Goal: Task Accomplishment & Management: Manage account settings

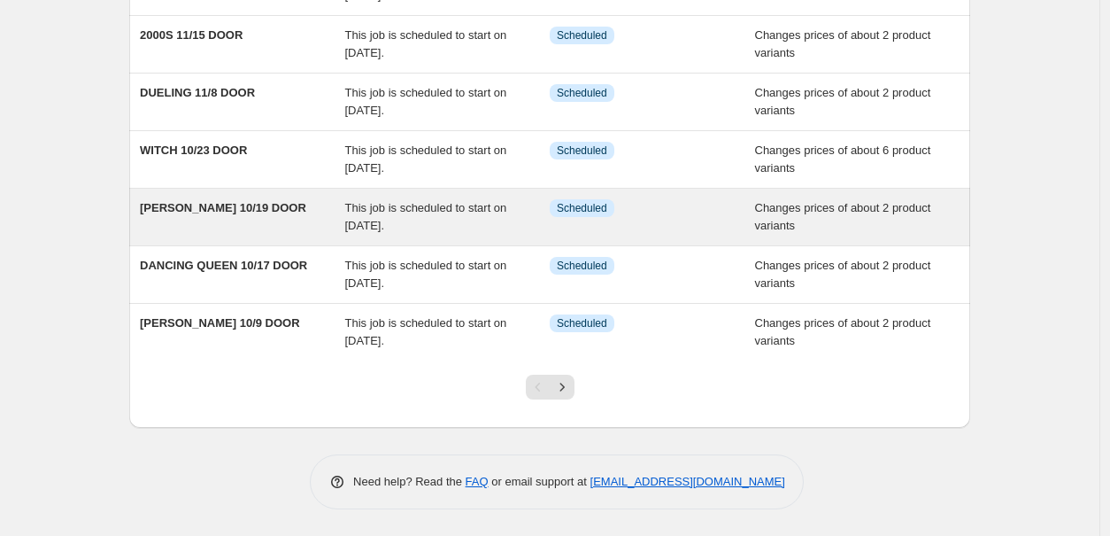
scroll to position [376, 0]
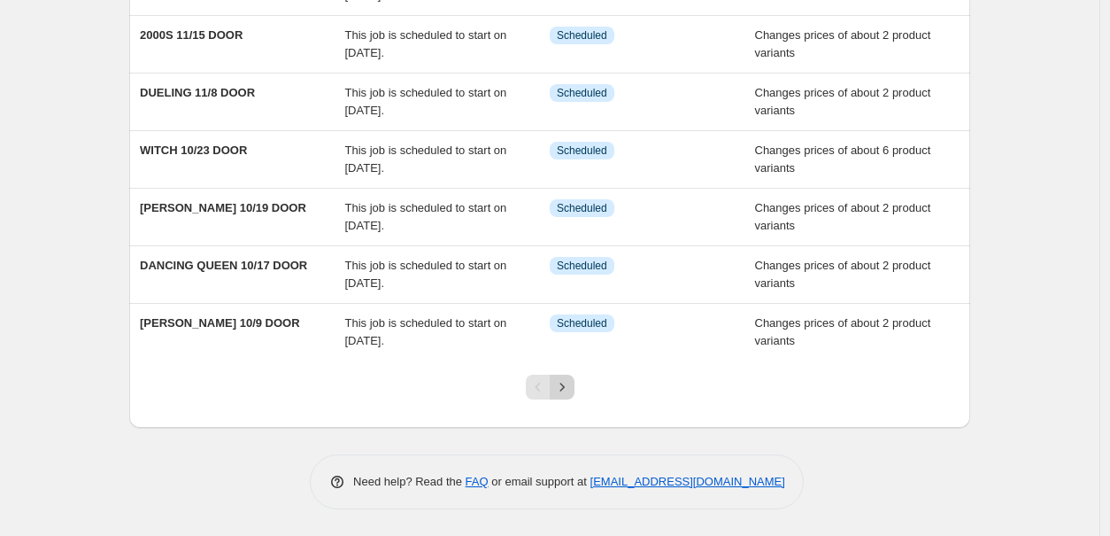
click at [568, 382] on icon "Next" at bounding box center [562, 387] width 18 height 18
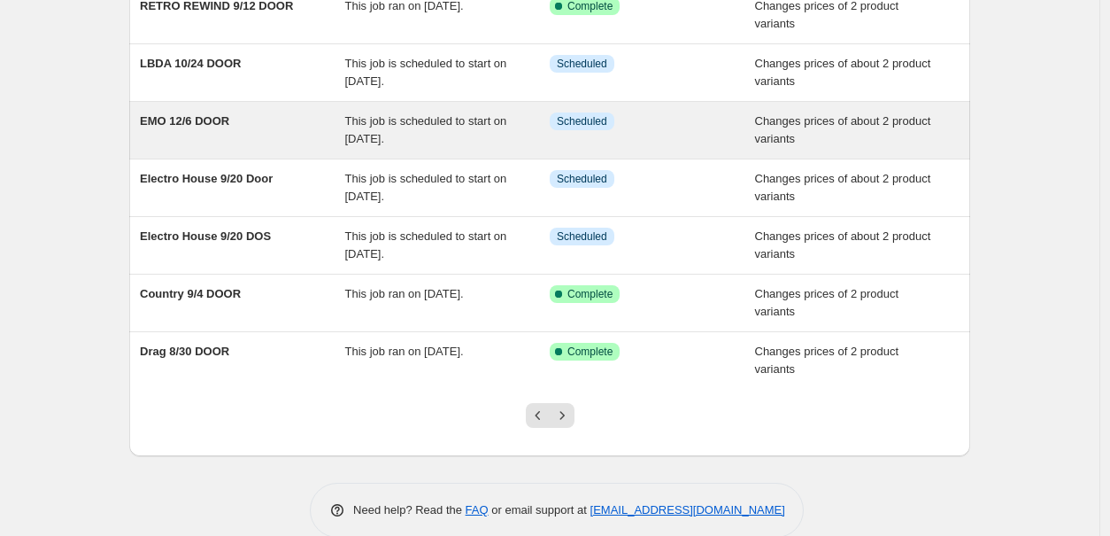
scroll to position [353, 0]
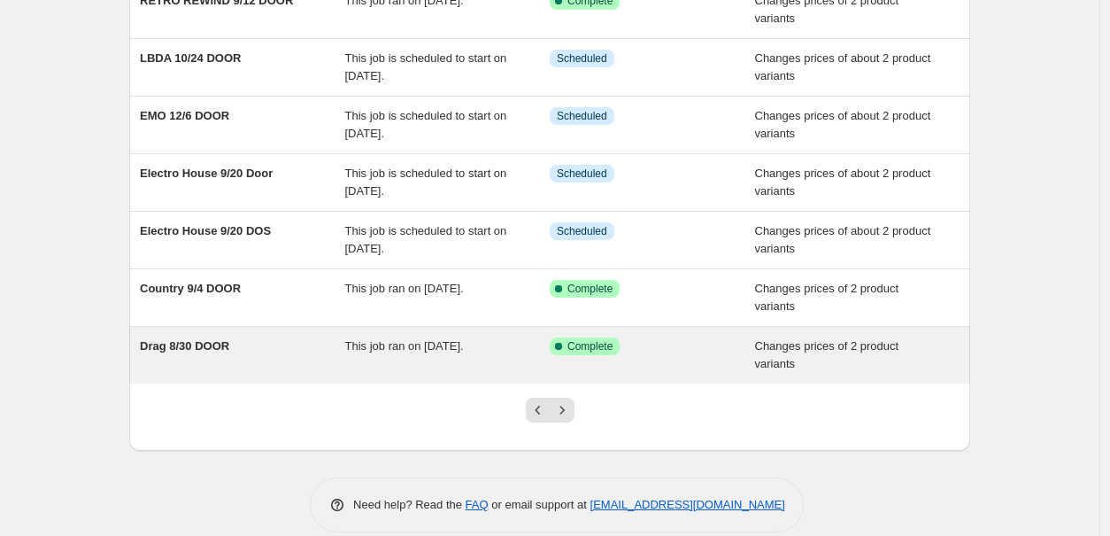
click at [210, 343] on span "Drag 8/30 DOOR" at bounding box center [184, 345] width 89 height 13
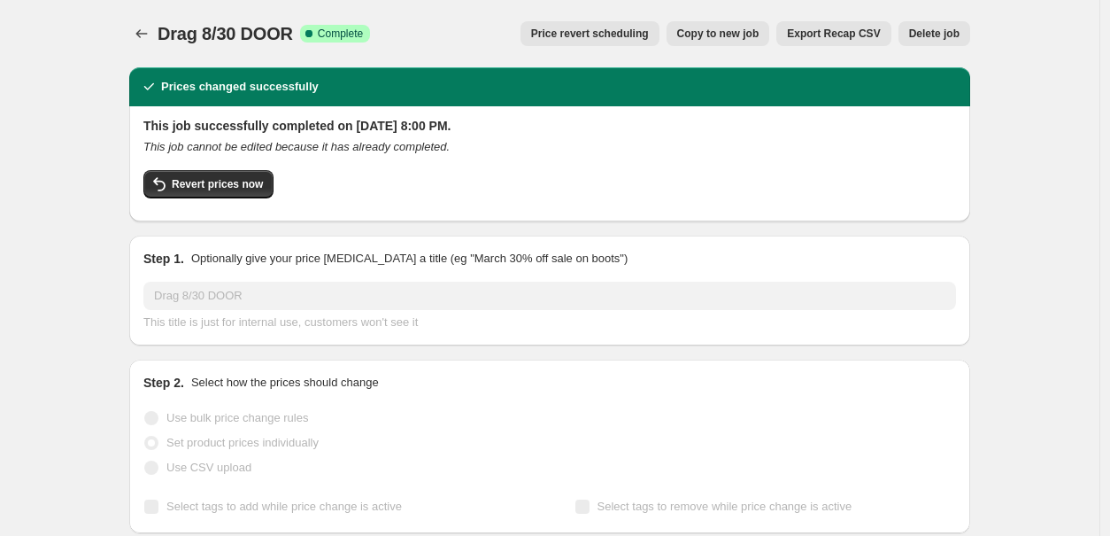
click at [936, 28] on span "Delete job" at bounding box center [934, 34] width 50 height 14
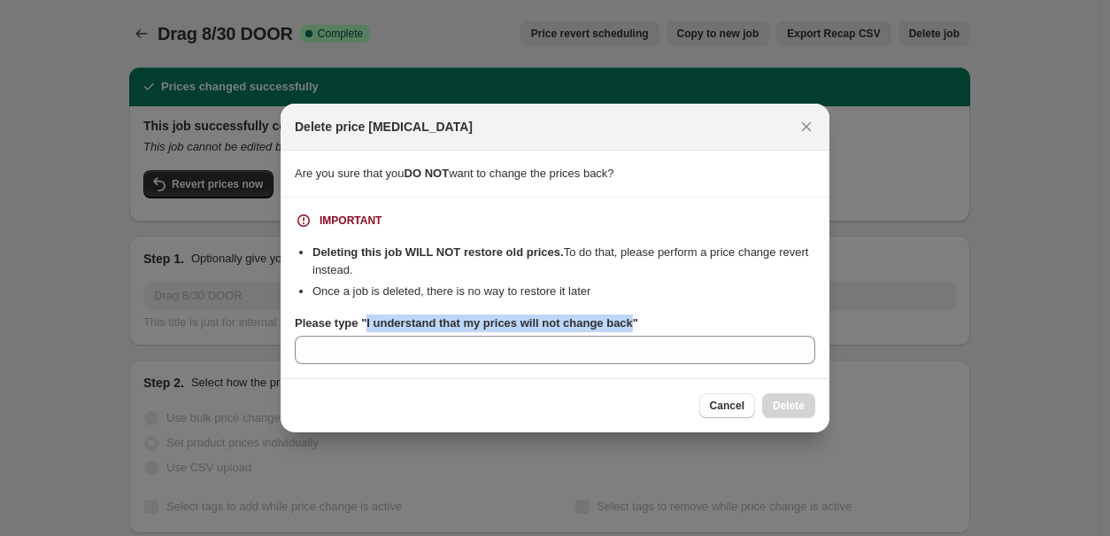
drag, startPoint x: 645, startPoint y: 320, endPoint x: 369, endPoint y: 327, distance: 276.2
click at [369, 327] on b "Please type "I understand that my prices will not change back"" at bounding box center [466, 322] width 343 height 13
click at [369, 335] on input "Please type "I understand that my prices will not change back"" at bounding box center [555, 349] width 520 height 28
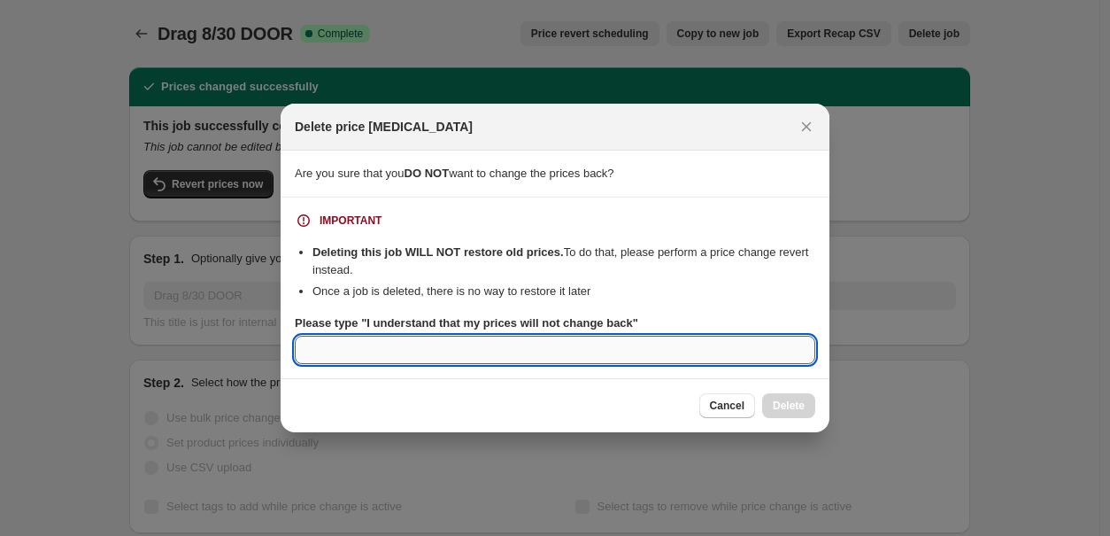
click at [347, 354] on input "Please type "I understand that my prices will not change back"" at bounding box center [555, 349] width 520 height 28
paste input "Inclusive vibes. Iconic performances."
type input "U"
type input "I"
type input "I under"
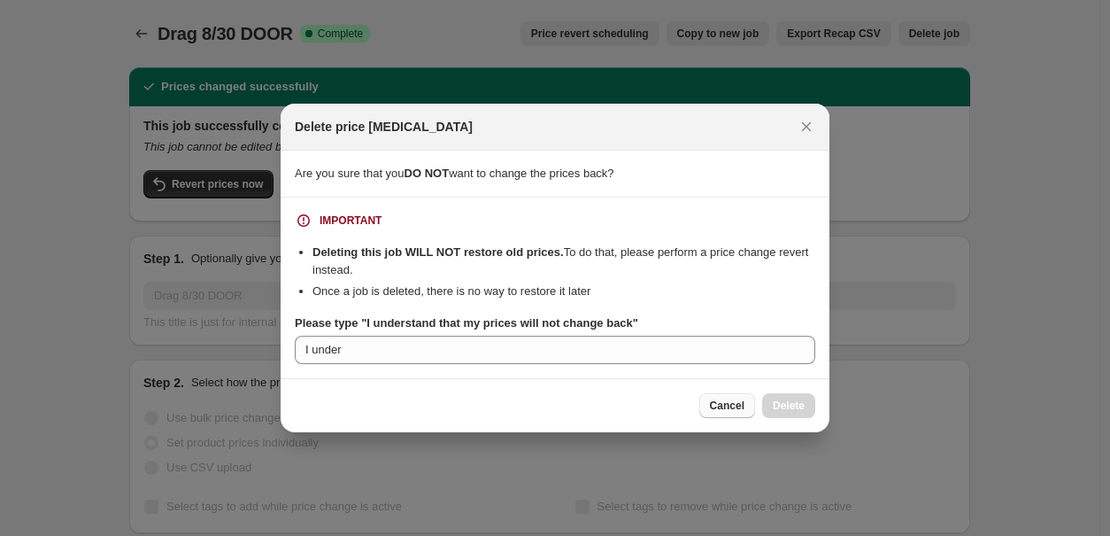
click at [721, 403] on span "Cancel" at bounding box center [727, 405] width 35 height 14
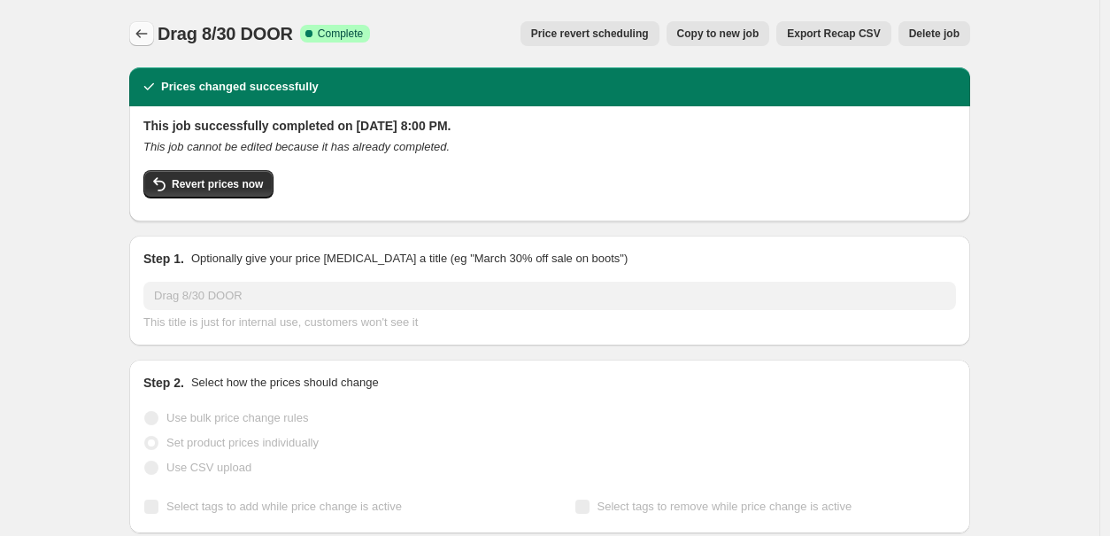
click at [144, 33] on icon "Price change jobs" at bounding box center [142, 34] width 18 height 18
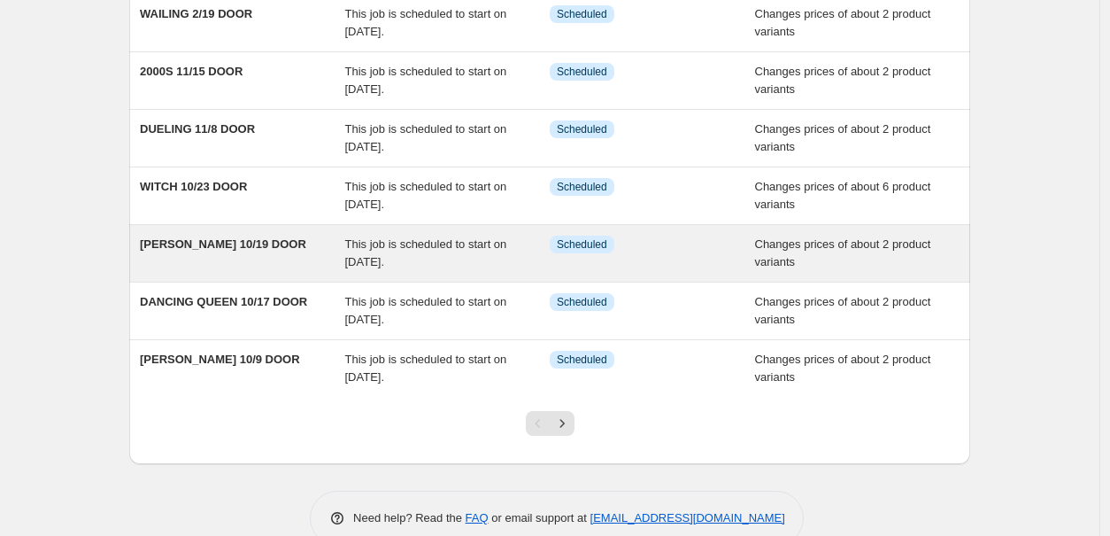
scroll to position [353, 0]
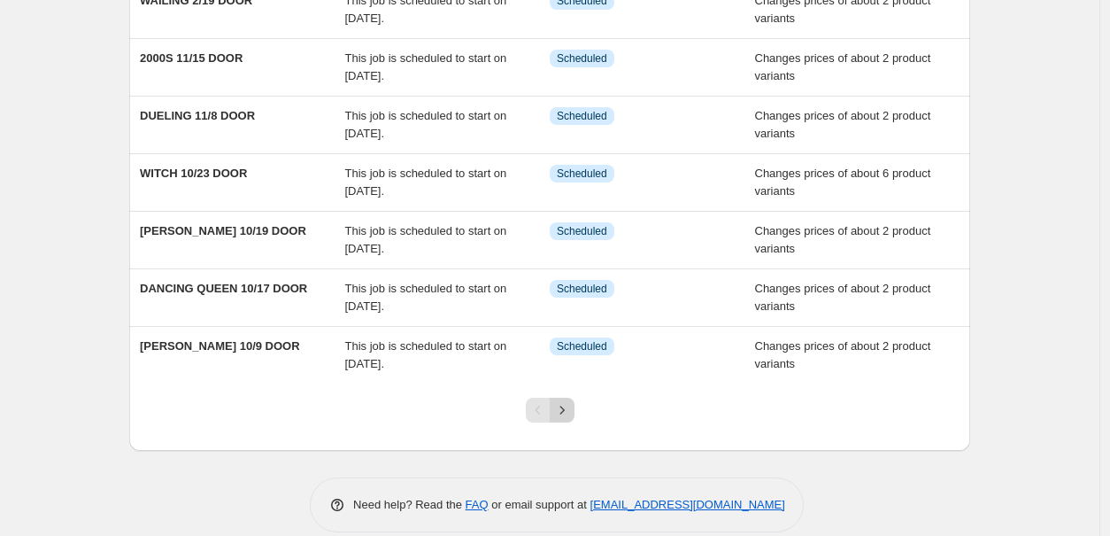
click at [568, 405] on icon "Next" at bounding box center [562, 410] width 18 height 18
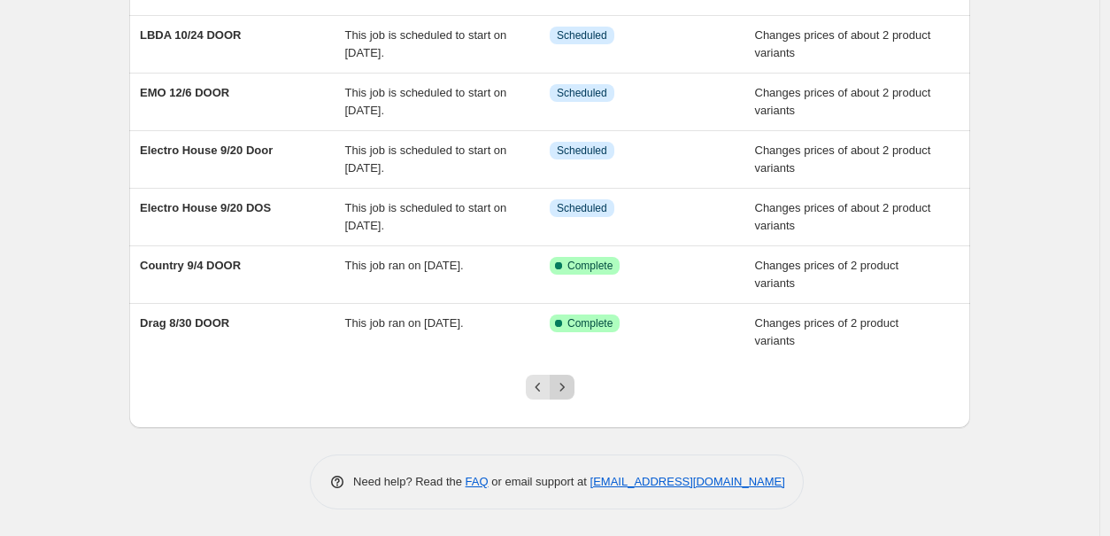
scroll to position [363, 0]
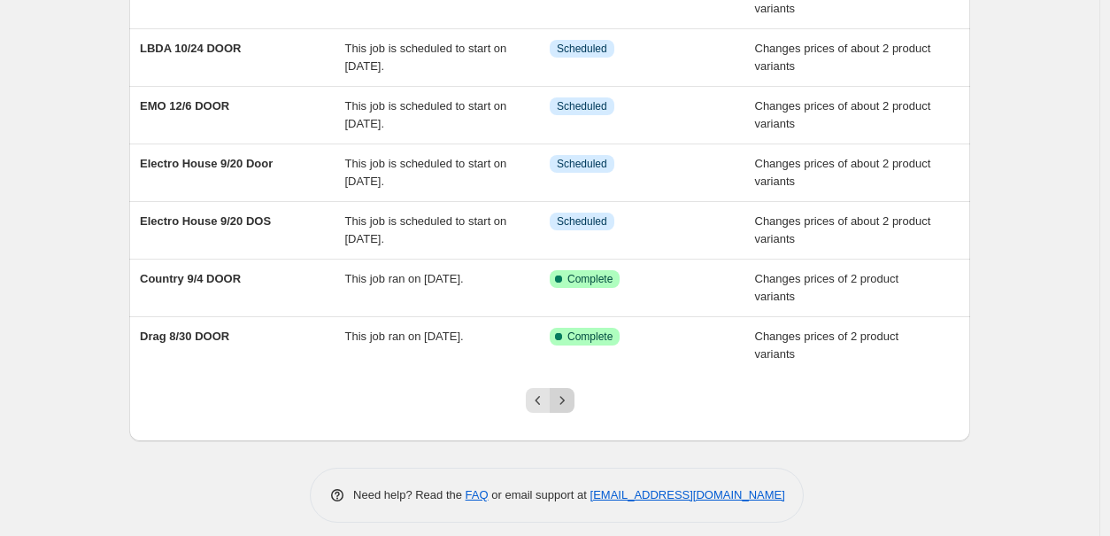
click at [571, 405] on icon "Next" at bounding box center [562, 400] width 18 height 18
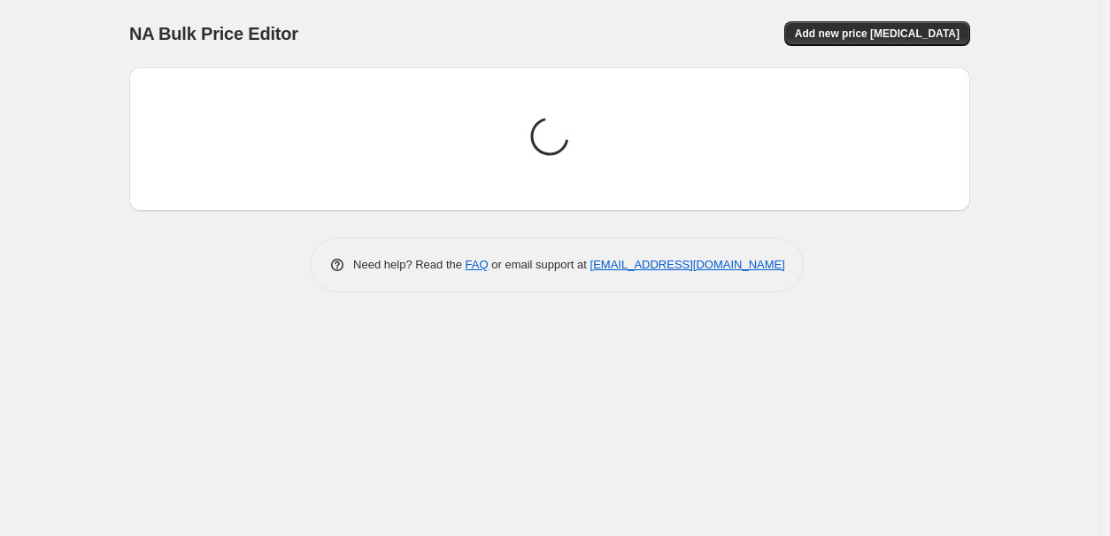
scroll to position [0, 0]
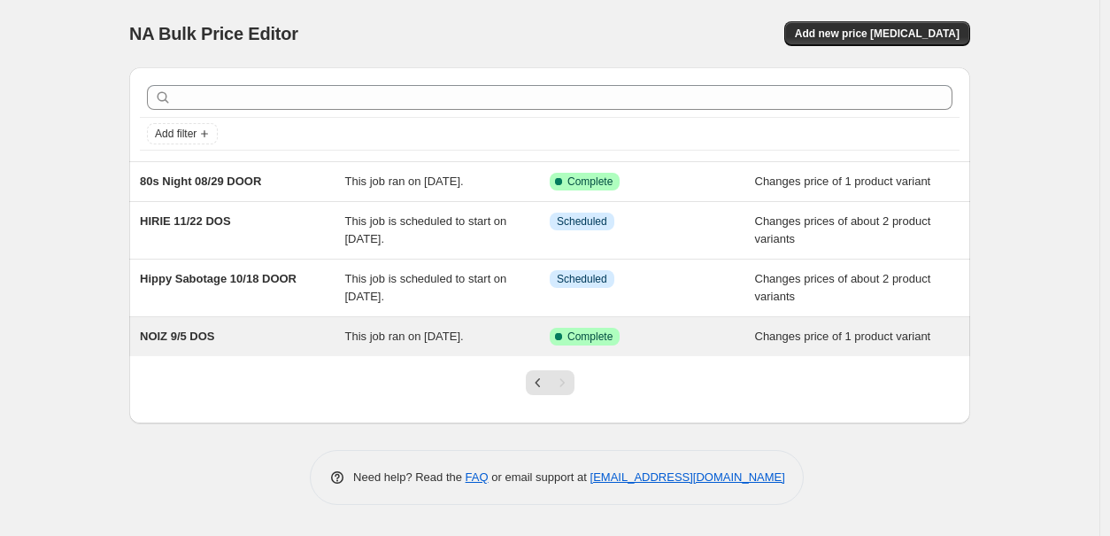
click at [215, 343] on span "NOIZ 9/5 DOS" at bounding box center [177, 335] width 75 height 13
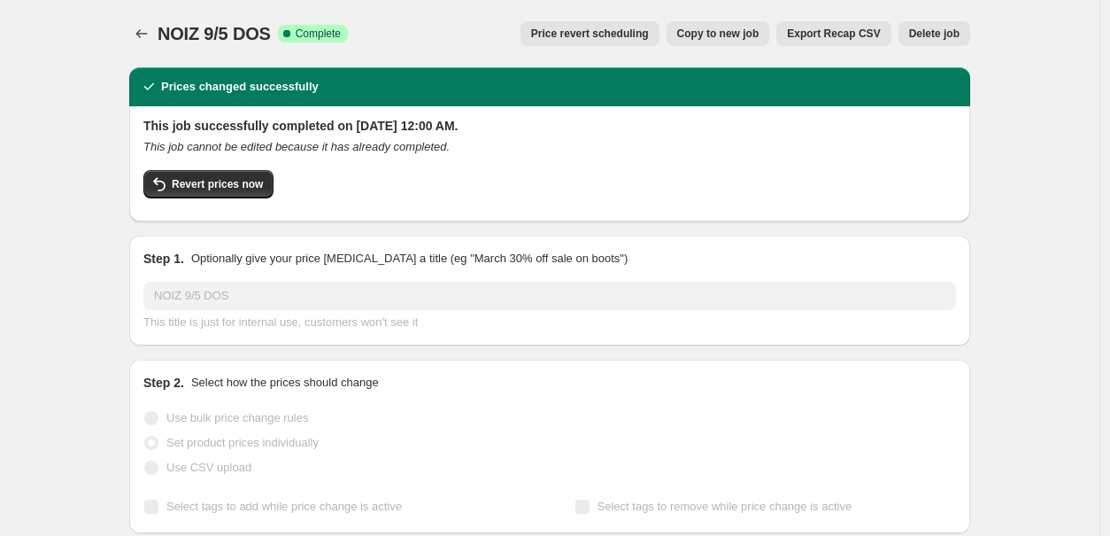
click at [935, 35] on span "Delete job" at bounding box center [934, 34] width 50 height 14
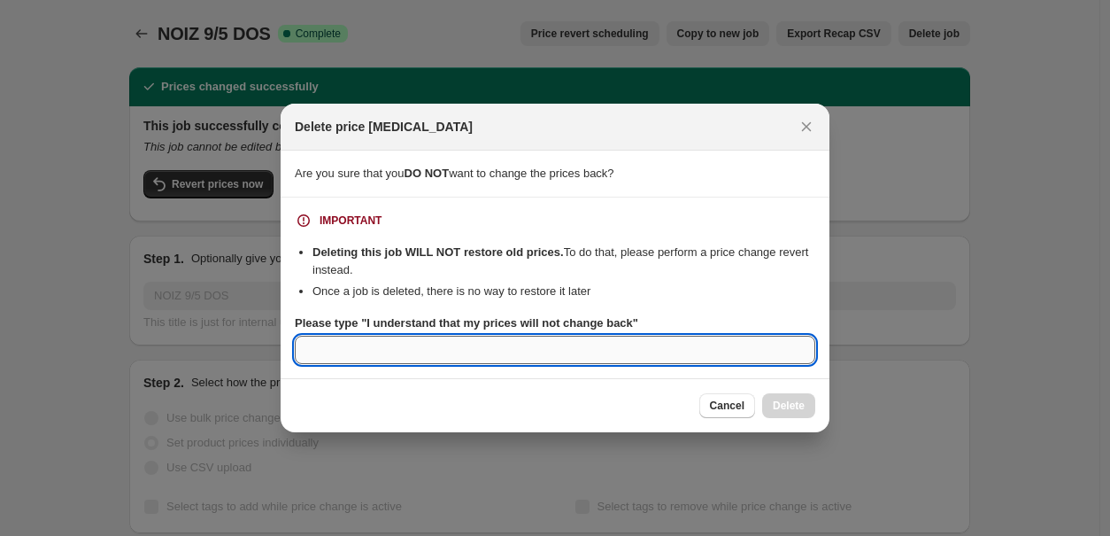
click at [508, 342] on input "Please type "I understand that my prices will not change back"" at bounding box center [555, 349] width 520 height 28
type input "I understand that my prices will not change back"
click at [780, 401] on span "Delete" at bounding box center [789, 405] width 32 height 14
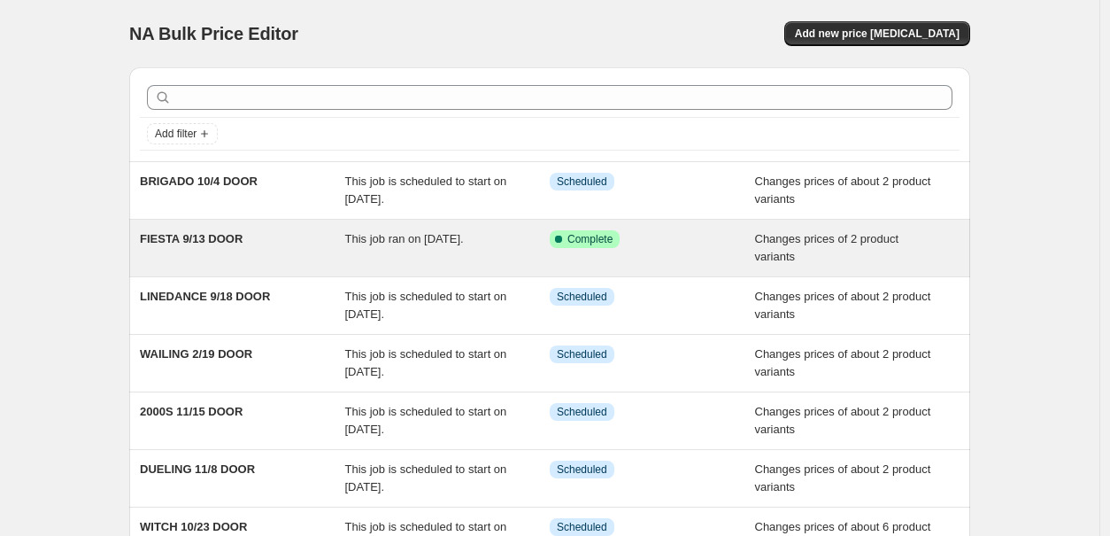
click at [204, 237] on span "FIESTA 9/13 DOOR" at bounding box center [191, 238] width 103 height 13
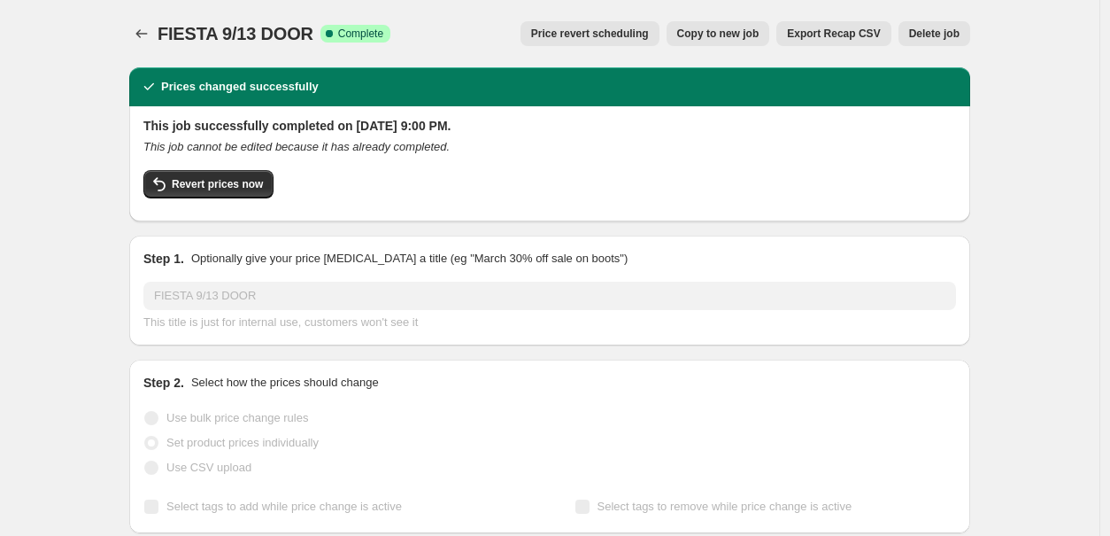
click at [929, 25] on button "Delete job" at bounding box center [934, 33] width 72 height 25
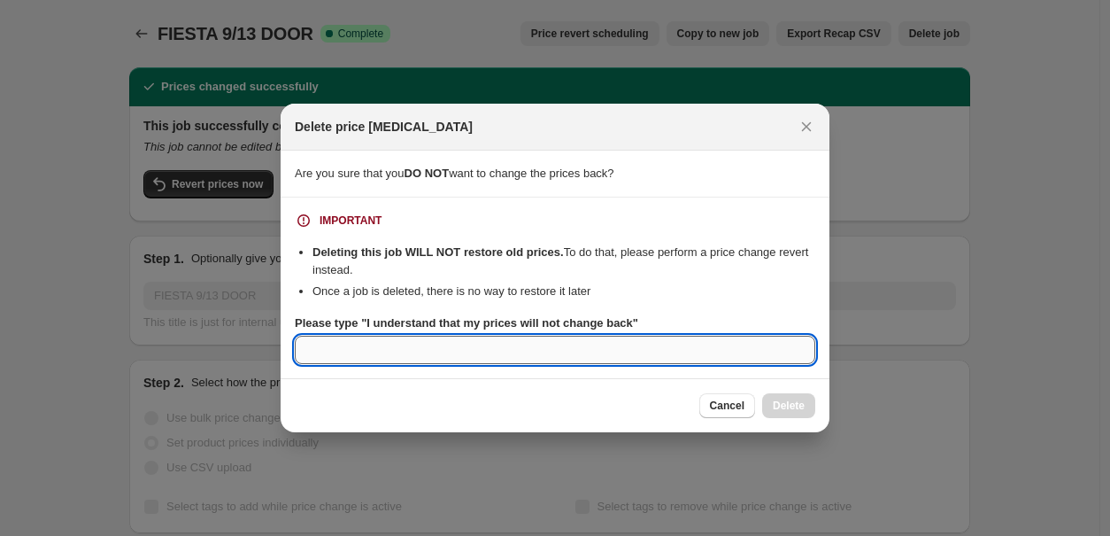
click at [449, 342] on input "Please type "I understand that my prices will not change back"" at bounding box center [555, 349] width 520 height 28
paste input "I understand that my prices will not change back"
type input "I understand that my prices will not change back"
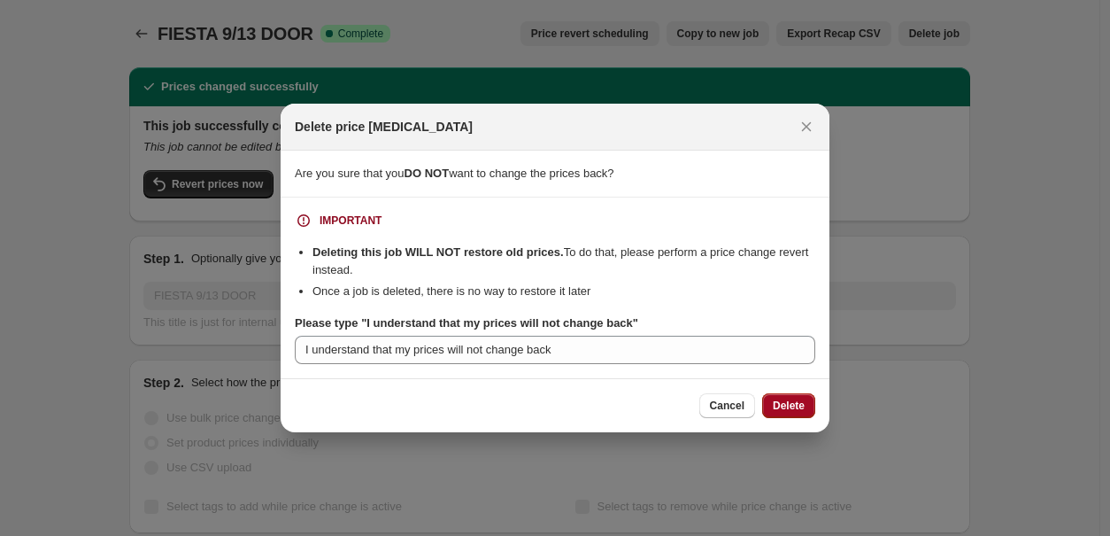
click at [790, 401] on span "Delete" at bounding box center [789, 405] width 32 height 14
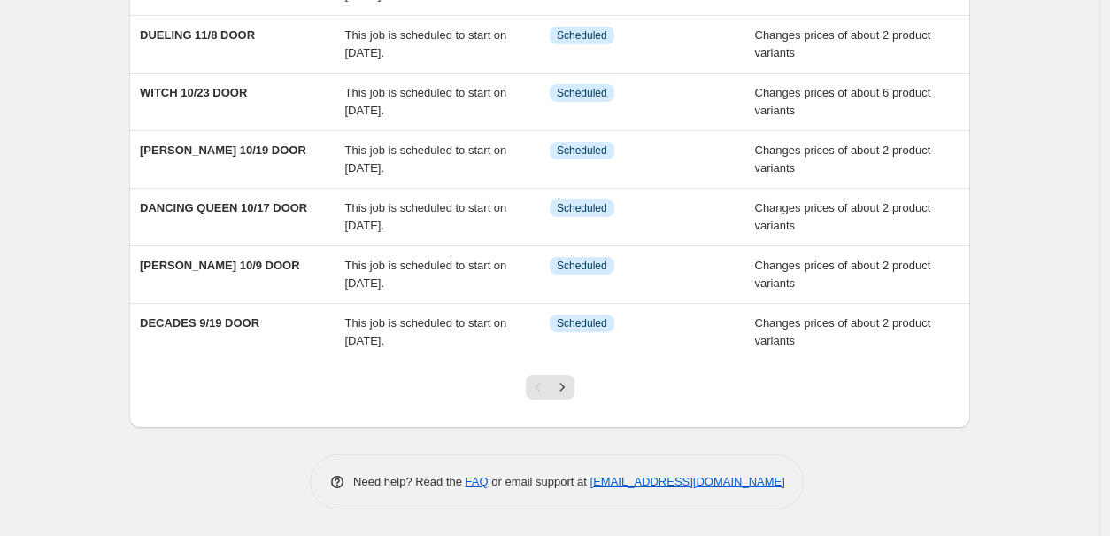
scroll to position [376, 0]
click at [570, 384] on icon "Next" at bounding box center [562, 387] width 18 height 18
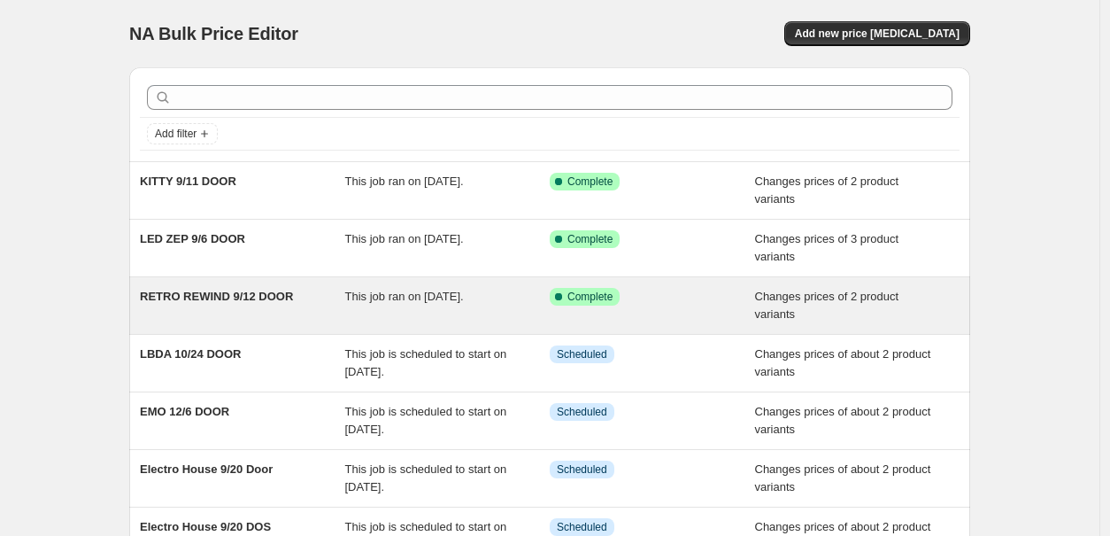
click at [256, 289] on span "RETRO REWIND 9/12 DOOR" at bounding box center [216, 295] width 153 height 13
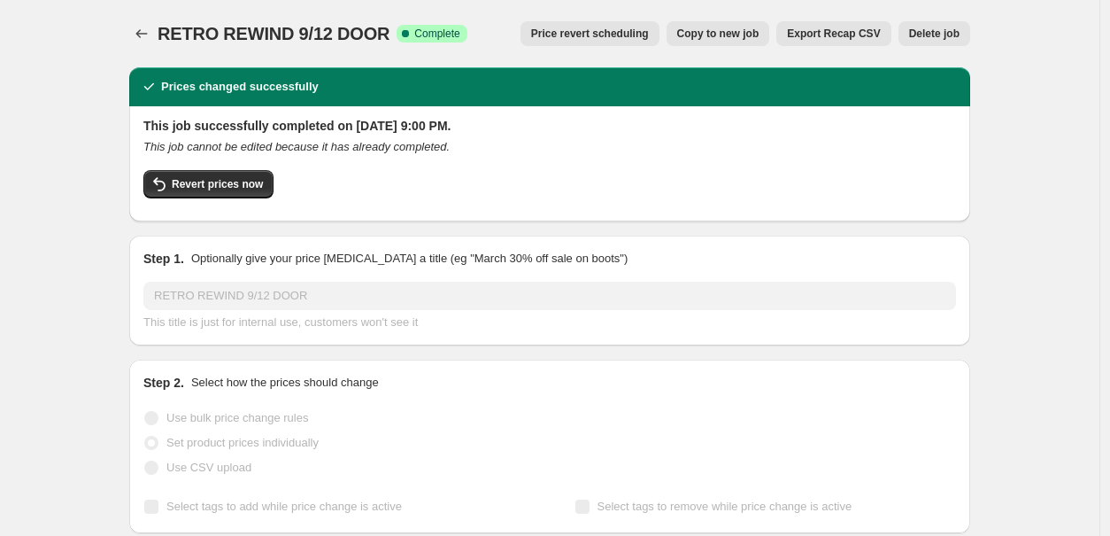
click at [935, 29] on span "Delete job" at bounding box center [934, 34] width 50 height 14
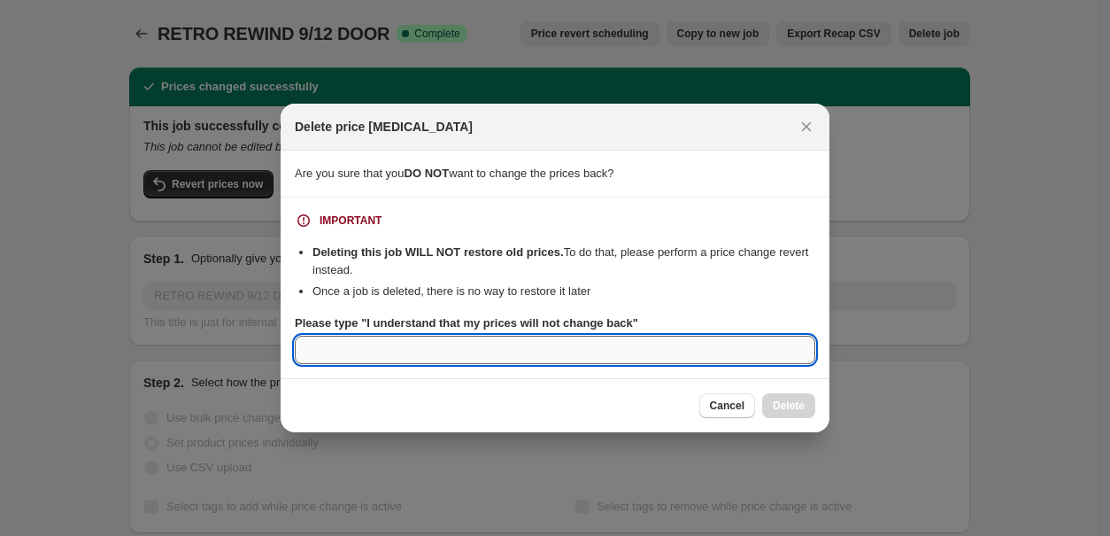
click at [498, 358] on input "Please type "I understand that my prices will not change back"" at bounding box center [555, 349] width 520 height 28
paste input "I understand that my prices will not change back"
type input "I understand that my prices will not change back"
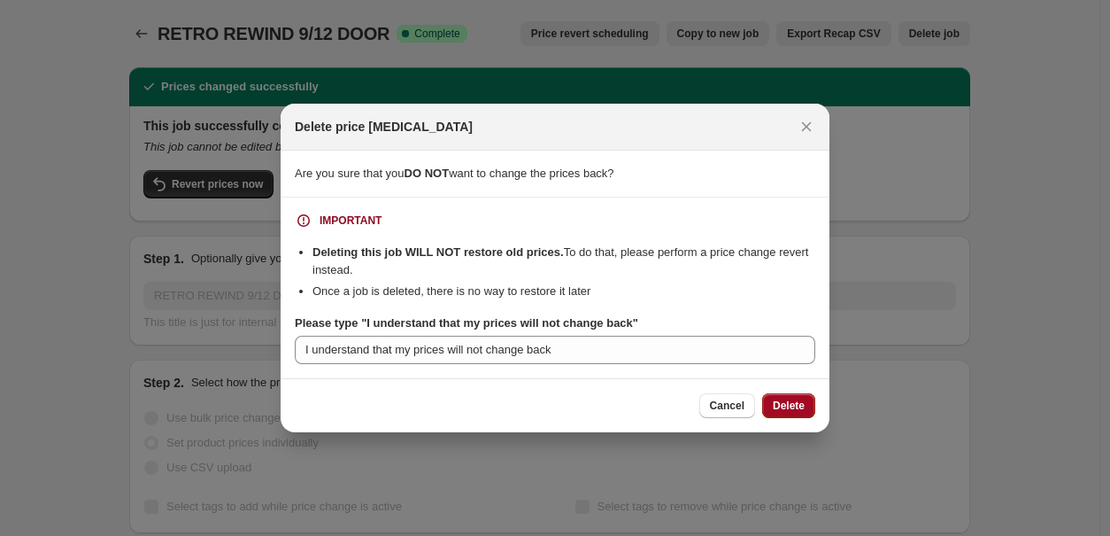
click at [793, 406] on span "Delete" at bounding box center [789, 405] width 32 height 14
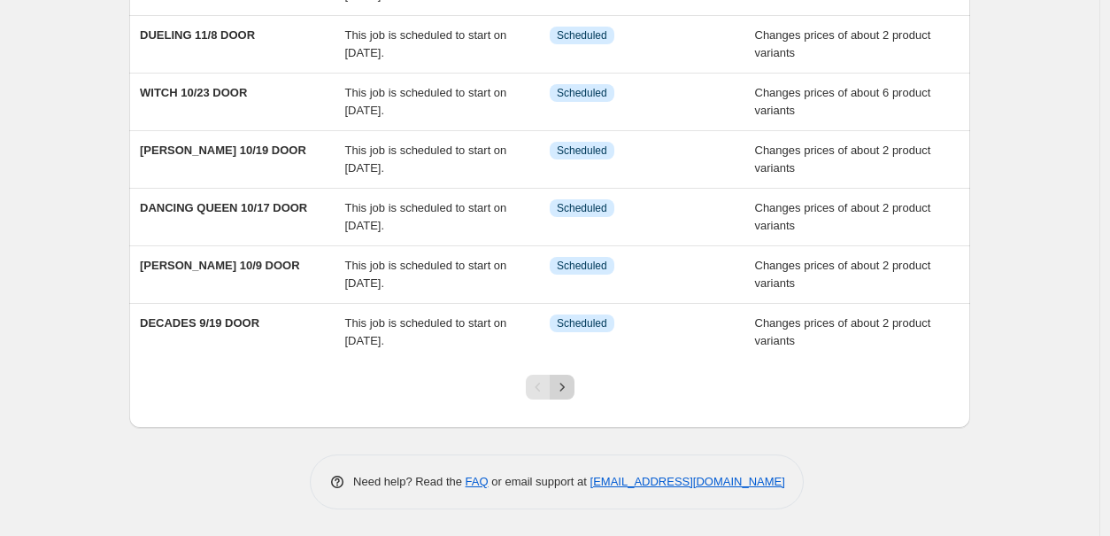
scroll to position [376, 0]
click at [567, 382] on icon "Next" at bounding box center [562, 387] width 18 height 18
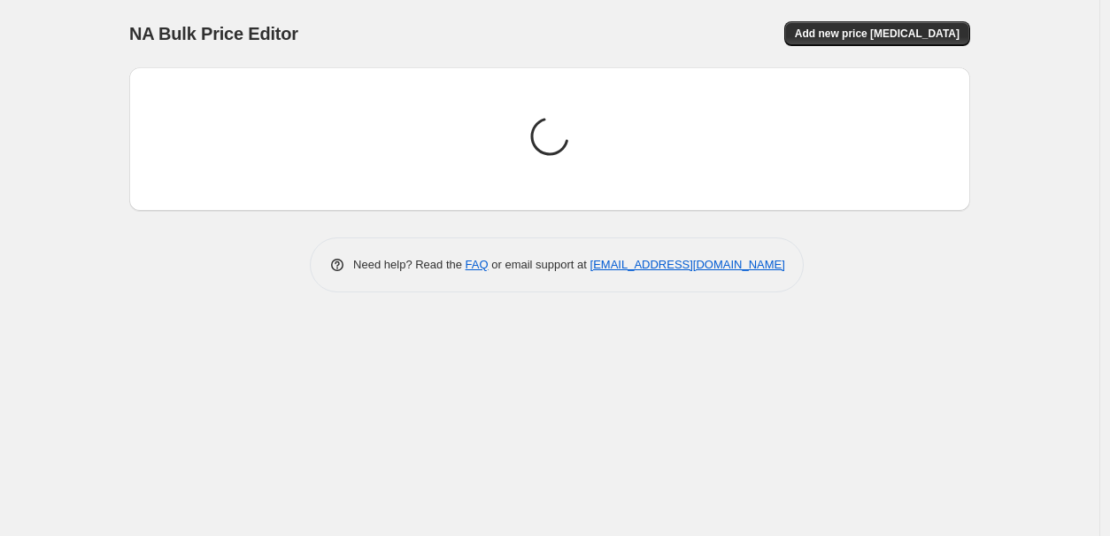
scroll to position [0, 0]
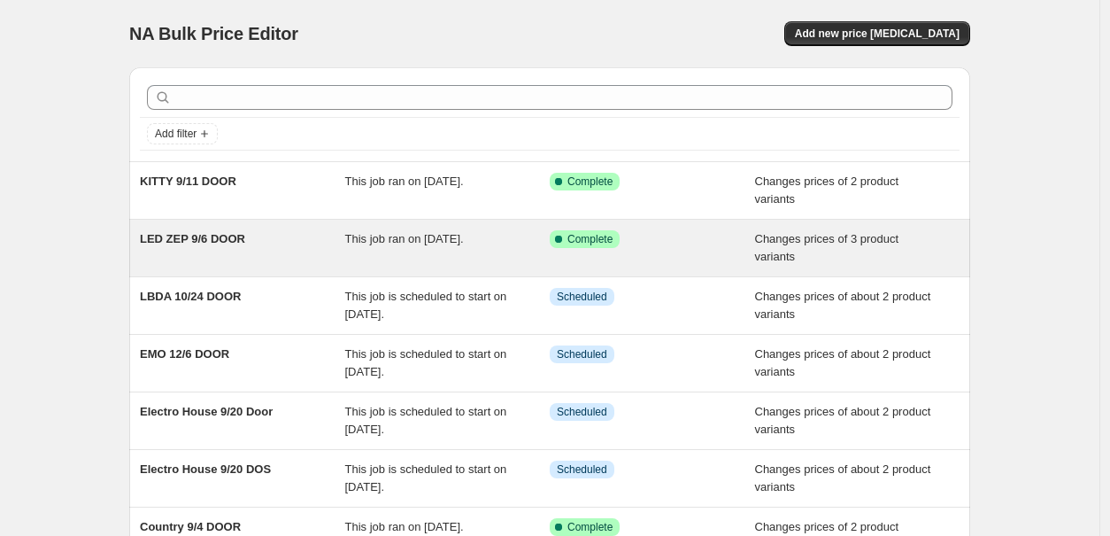
click at [206, 236] on span "LED ZEP 9/6 DOOR" at bounding box center [192, 238] width 105 height 13
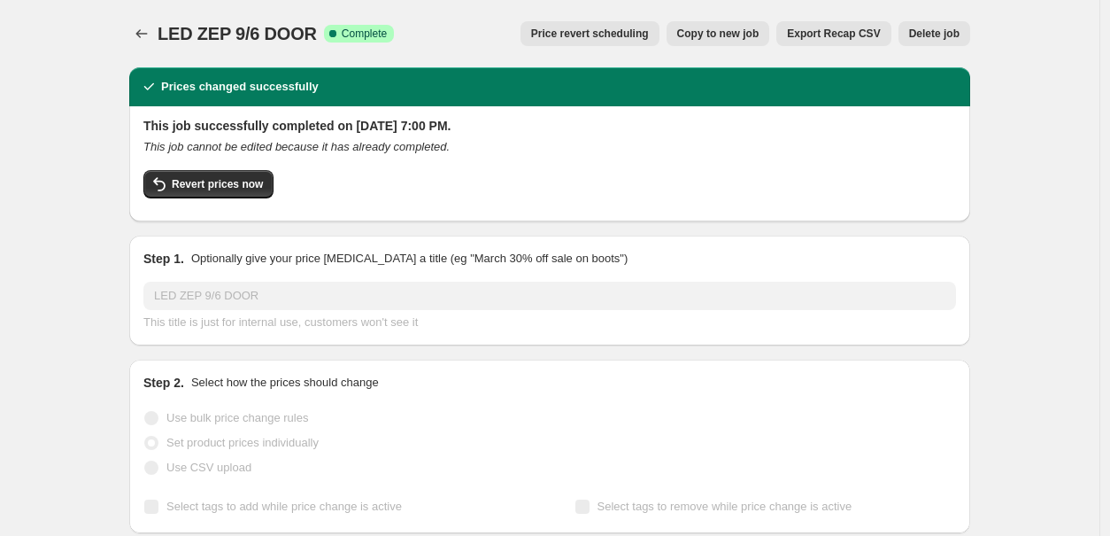
click at [937, 34] on span "Delete job" at bounding box center [934, 34] width 50 height 14
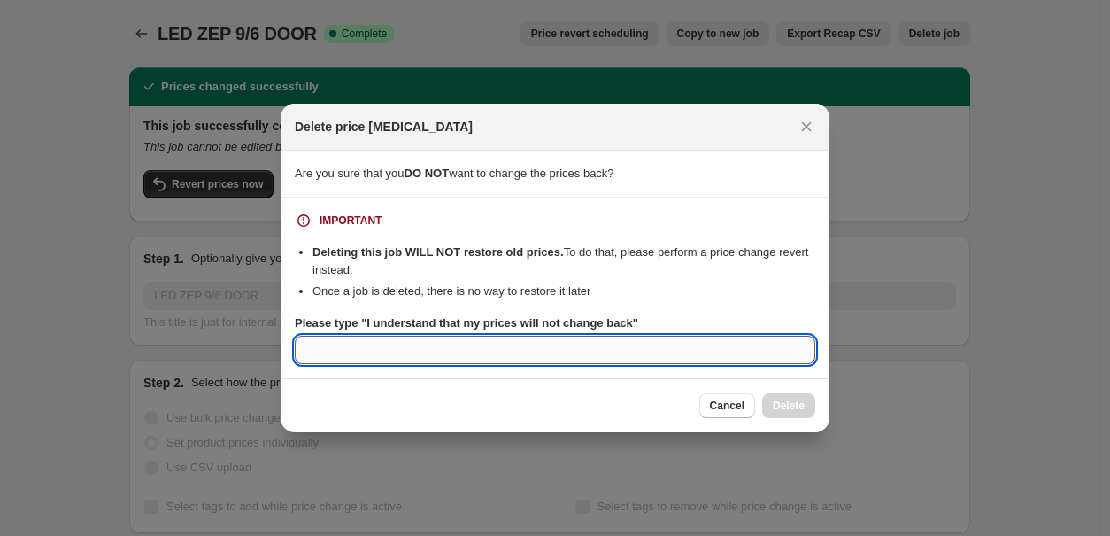
click at [459, 346] on input "Please type "I understand that my prices will not change back"" at bounding box center [555, 349] width 520 height 28
paste input "I understand that my prices will not change back"
type input "I understand that my prices will not change back"
click at [788, 405] on span "Delete" at bounding box center [789, 405] width 32 height 14
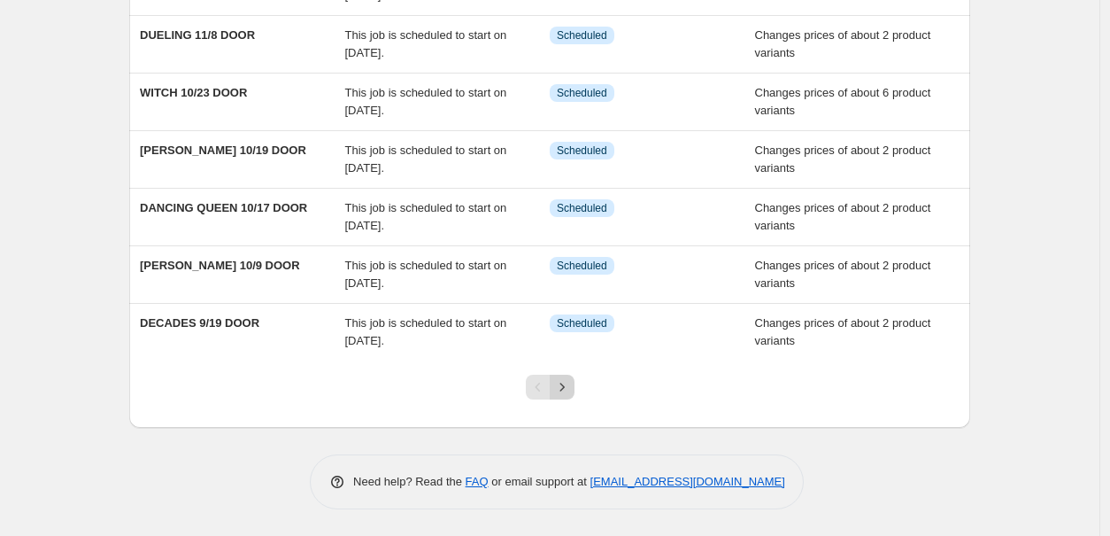
scroll to position [376, 0]
click at [569, 386] on icon "Next" at bounding box center [562, 387] width 18 height 18
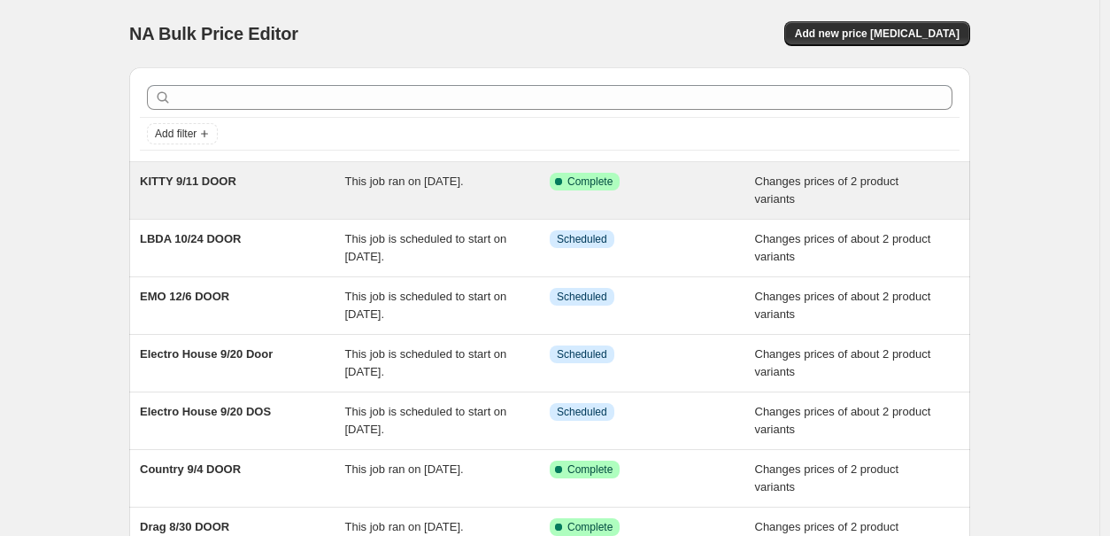
click at [228, 173] on div "KITTY 9/11 DOOR" at bounding box center [242, 190] width 205 height 35
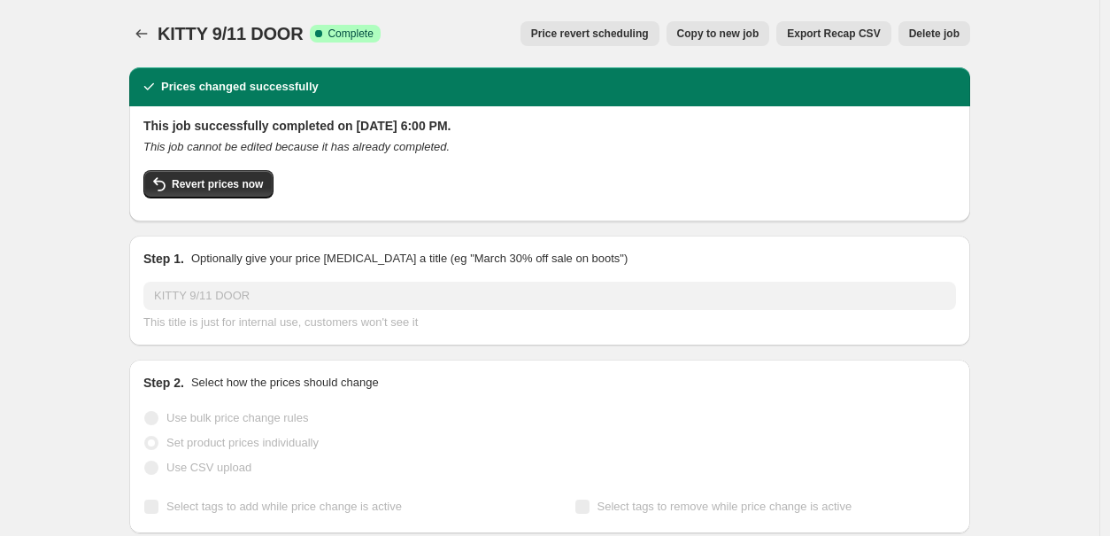
click at [935, 27] on span "Delete job" at bounding box center [934, 34] width 50 height 14
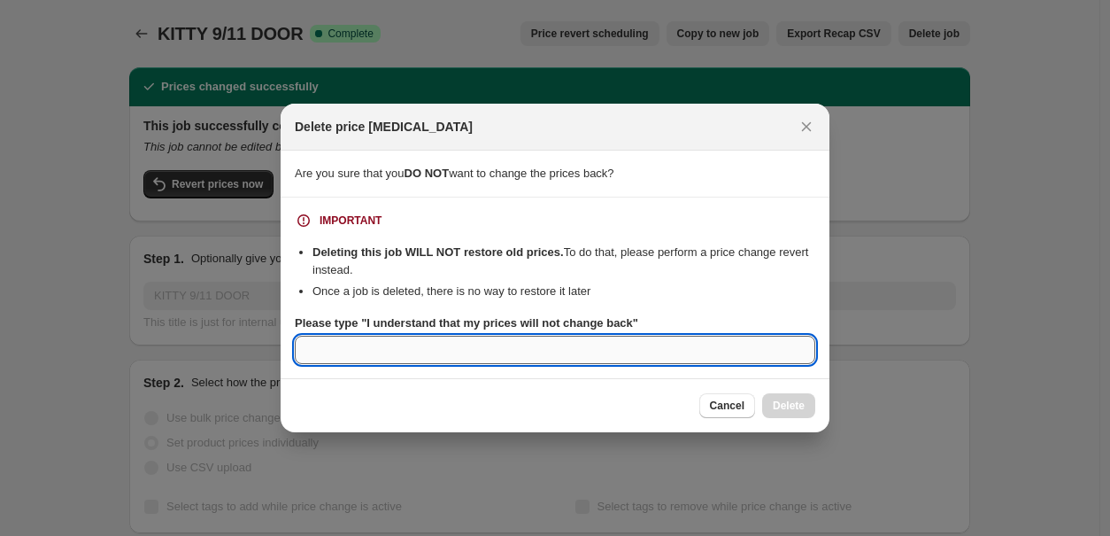
click at [553, 353] on input "Please type "I understand that my prices will not change back"" at bounding box center [555, 349] width 520 height 28
paste input "I understand that my prices will not change back"
type input "I understand that my prices will not change back"
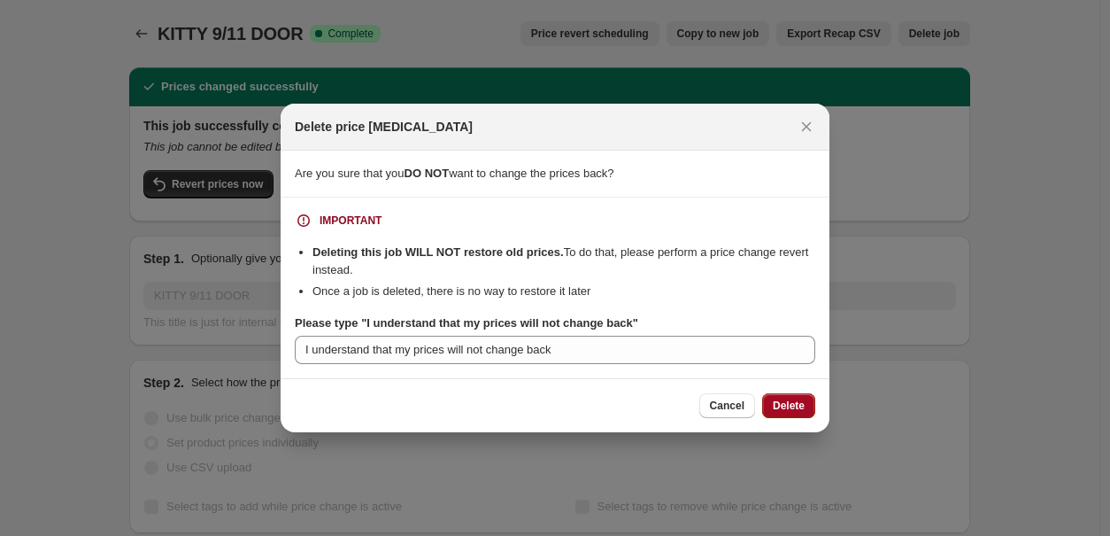
click at [792, 399] on span "Delete" at bounding box center [789, 405] width 32 height 14
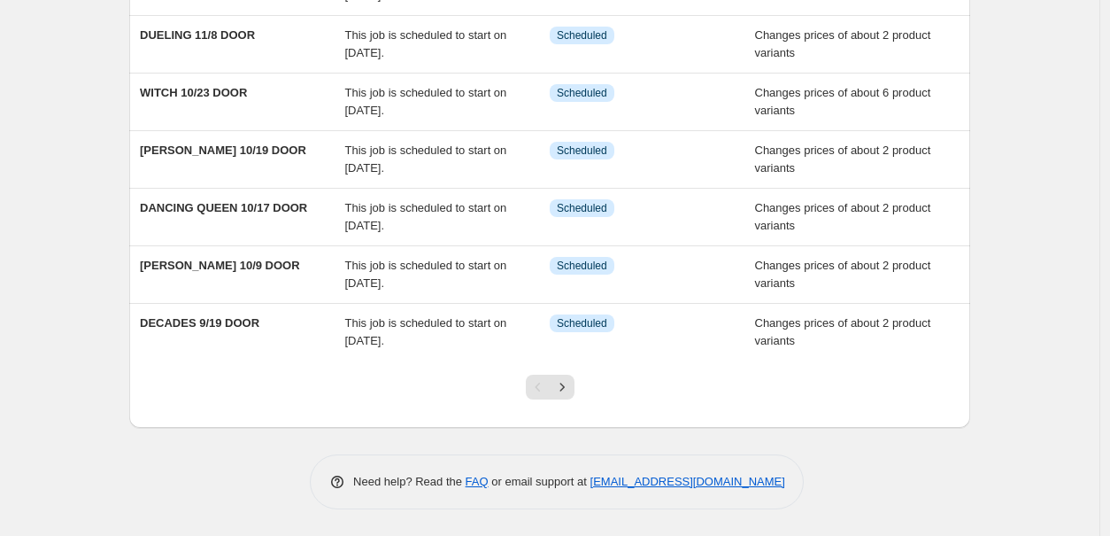
scroll to position [376, 0]
click at [570, 384] on icon "Next" at bounding box center [562, 387] width 18 height 18
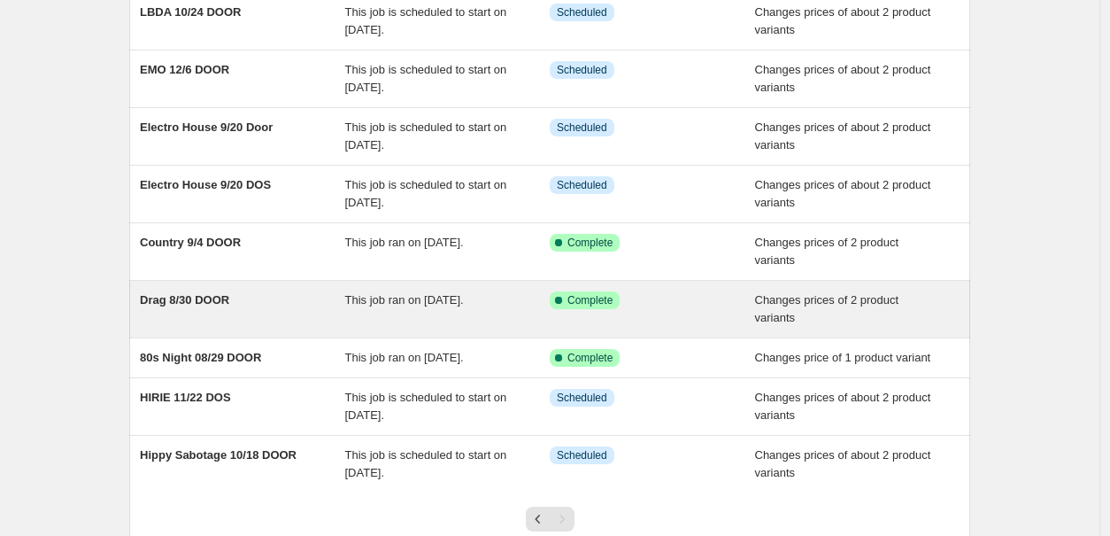
scroll to position [178, 0]
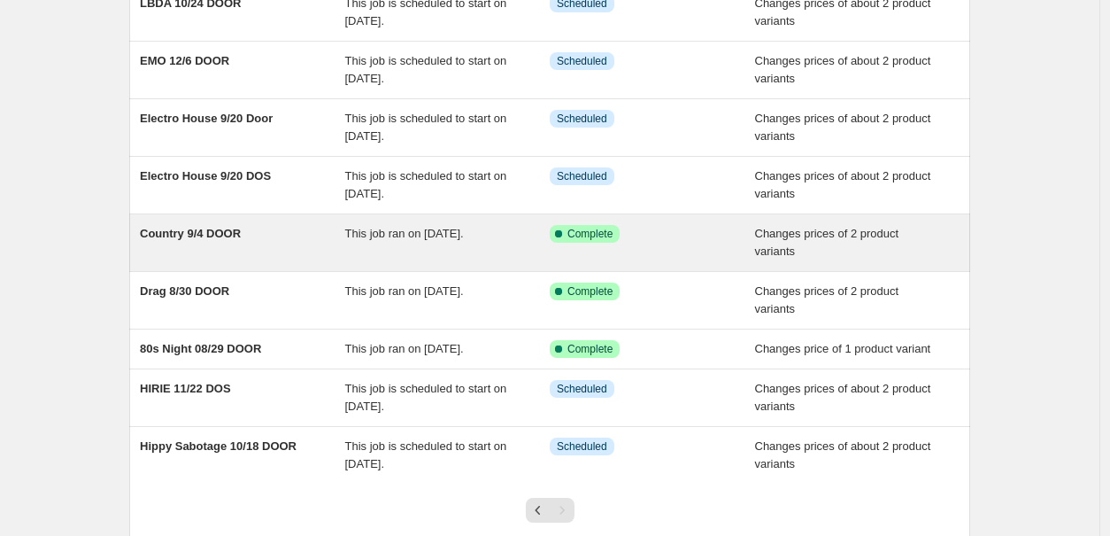
click at [235, 243] on div "Country 9/4 DOOR" at bounding box center [242, 242] width 205 height 35
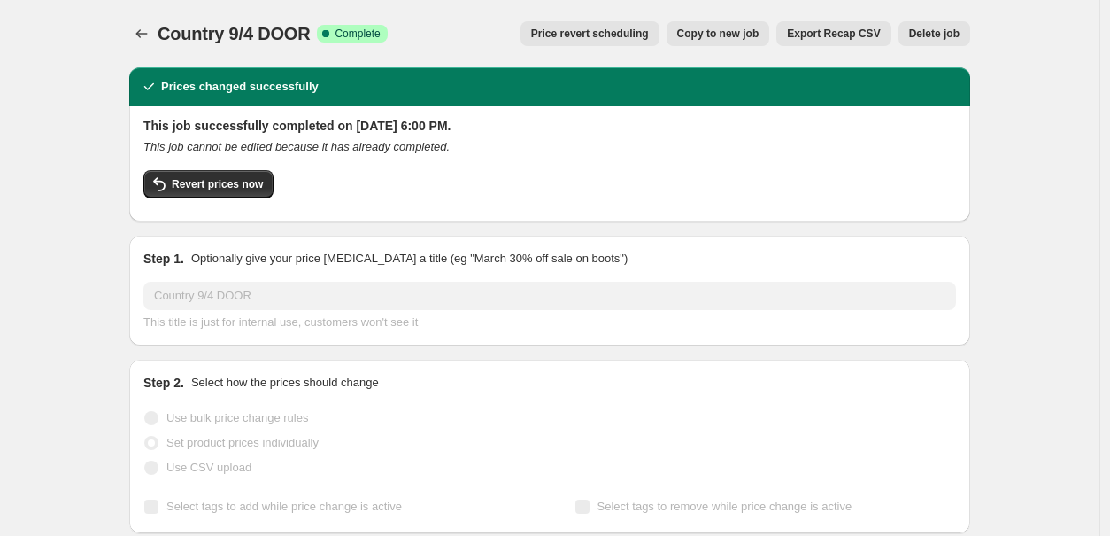
click at [936, 32] on span "Delete job" at bounding box center [934, 34] width 50 height 14
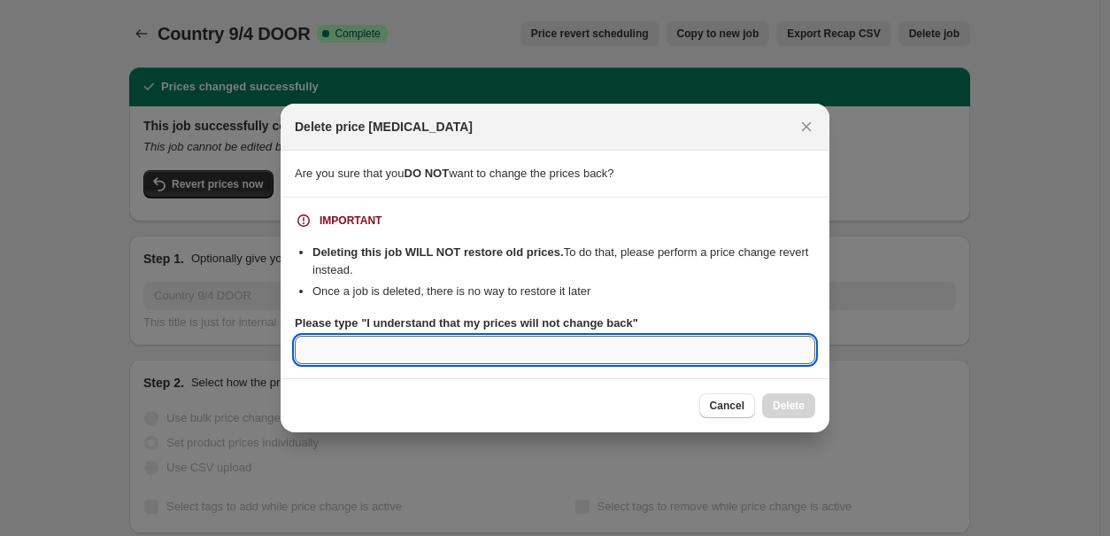
click at [542, 343] on input "Please type "I understand that my prices will not change back"" at bounding box center [555, 349] width 520 height 28
paste input "I understand that my prices will not change back"
type input "I understand that my prices will not change back"
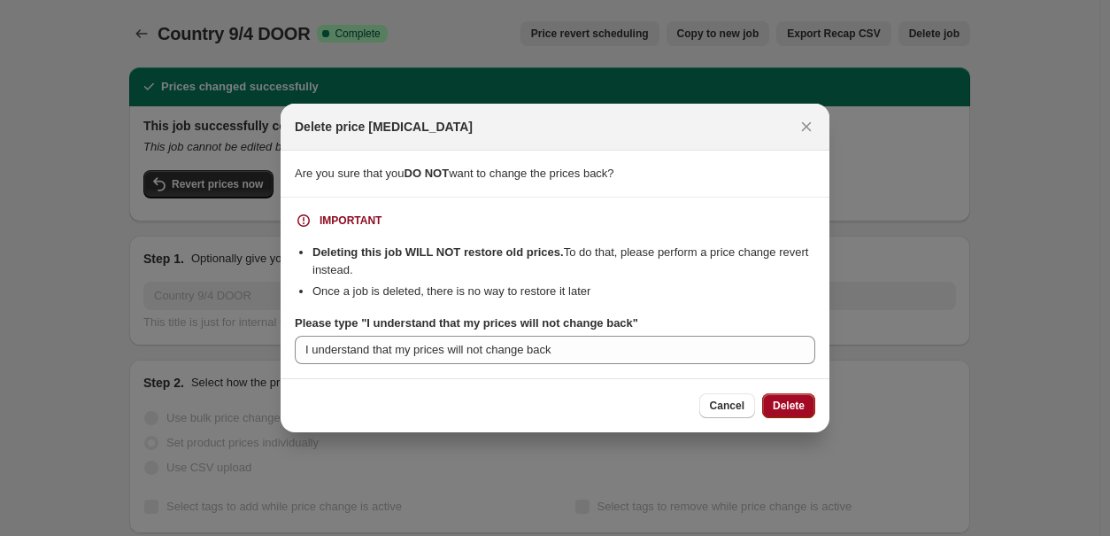
click at [789, 409] on span "Delete" at bounding box center [789, 405] width 32 height 14
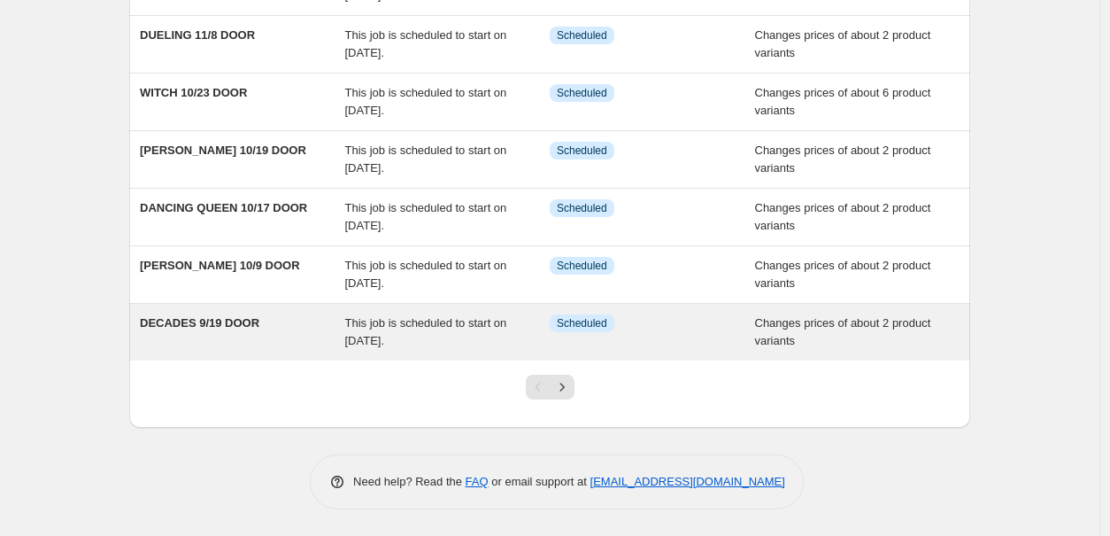
scroll to position [362, 0]
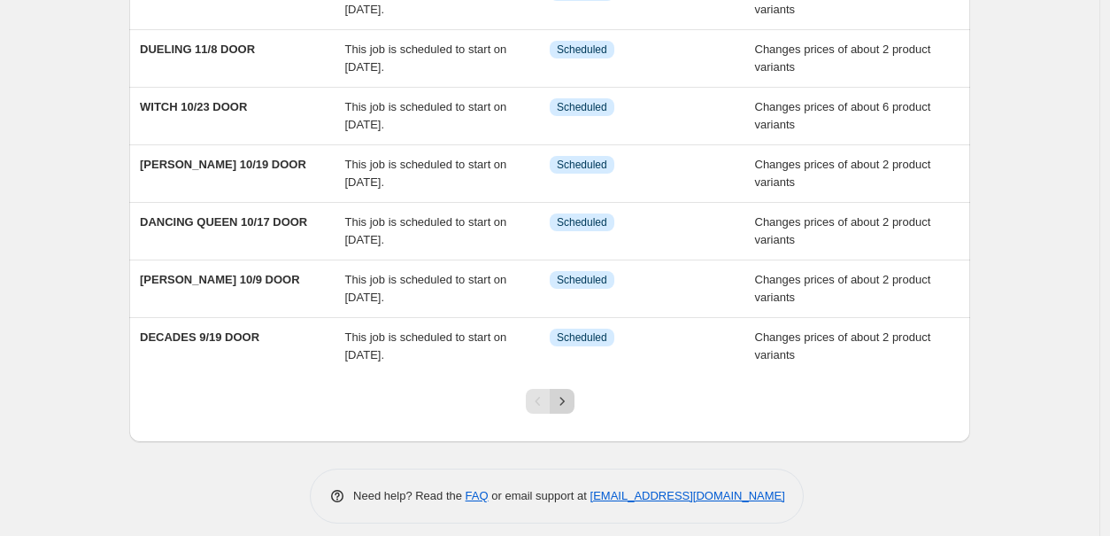
click at [570, 403] on icon "Next" at bounding box center [562, 401] width 18 height 18
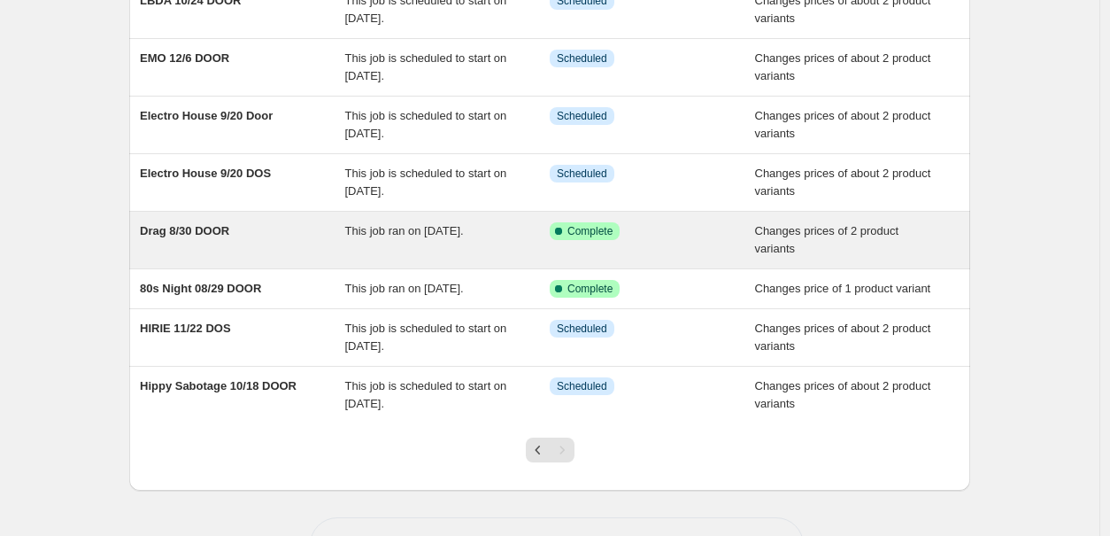
scroll to position [241, 0]
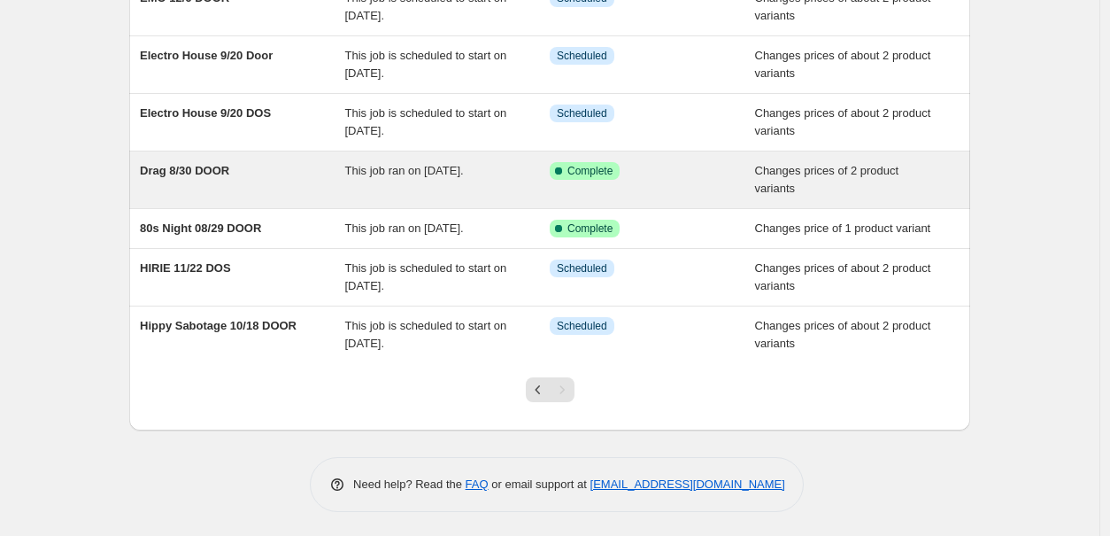
click at [212, 172] on span "Drag 8/30 DOOR" at bounding box center [184, 170] width 89 height 13
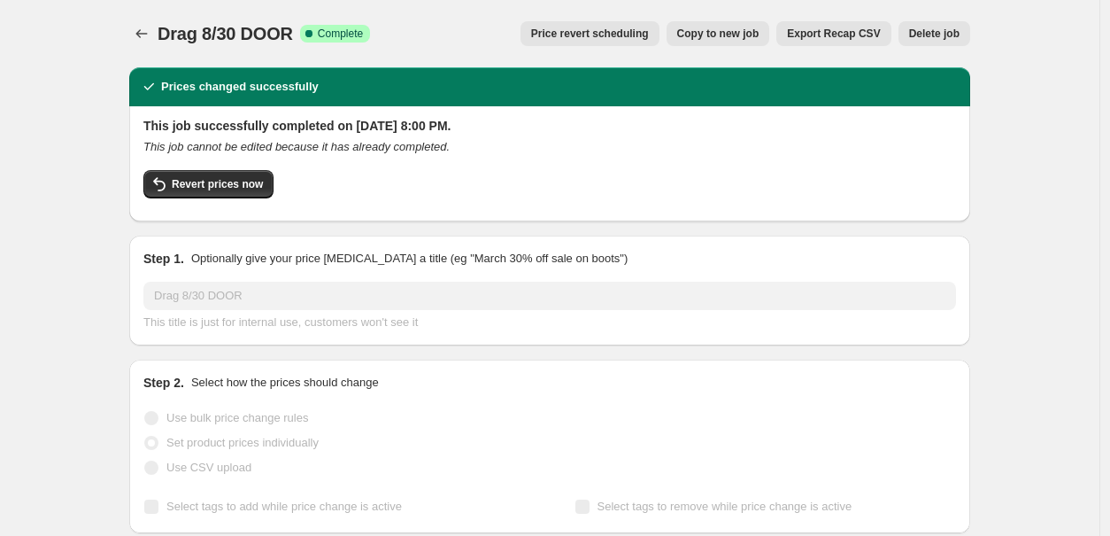
click at [940, 32] on span "Delete job" at bounding box center [934, 34] width 50 height 14
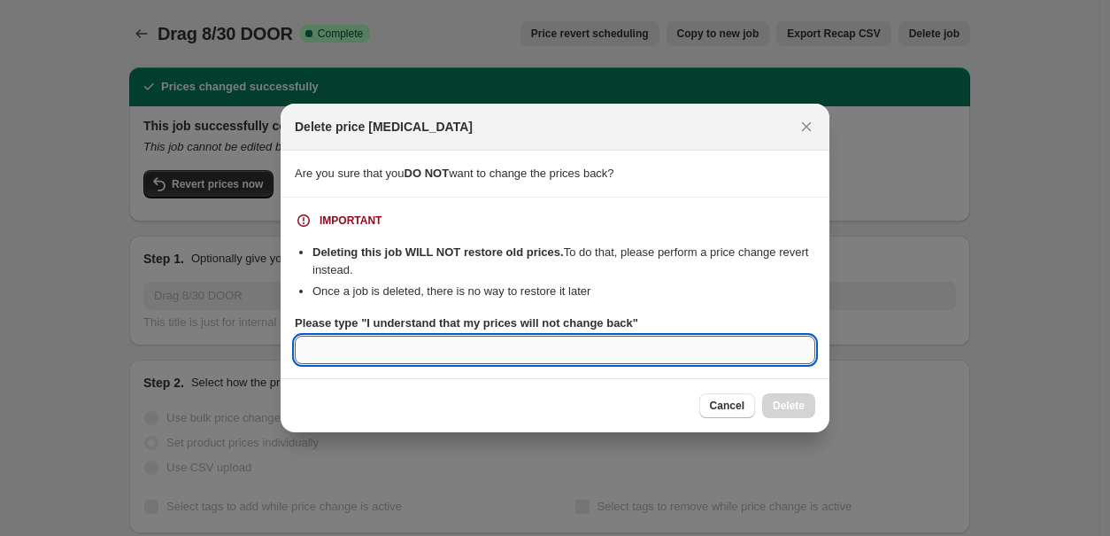
click at [631, 356] on input "Please type "I understand that my prices will not change back"" at bounding box center [555, 349] width 520 height 28
paste input "I understand that my prices will not change back"
type input "I understand that my prices will not change back"
click at [790, 405] on span "Delete" at bounding box center [789, 405] width 32 height 14
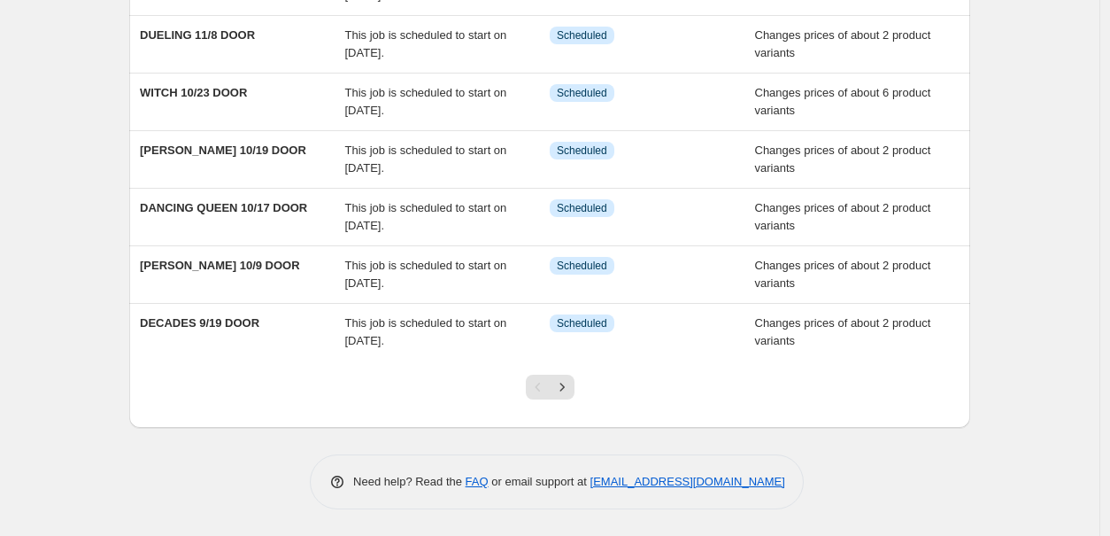
scroll to position [376, 0]
click at [567, 382] on icon "Next" at bounding box center [562, 387] width 18 height 18
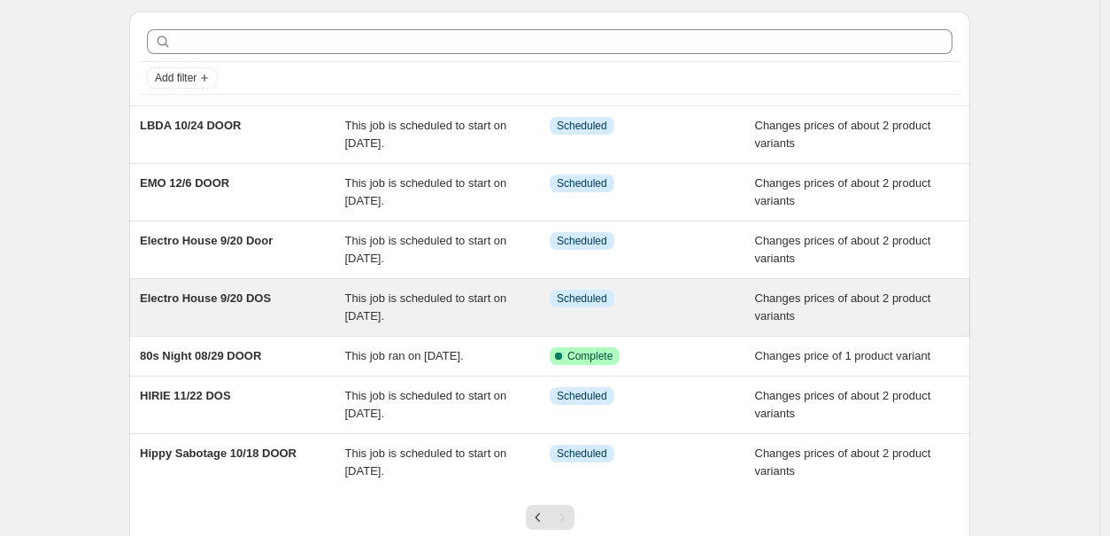
scroll to position [58, 0]
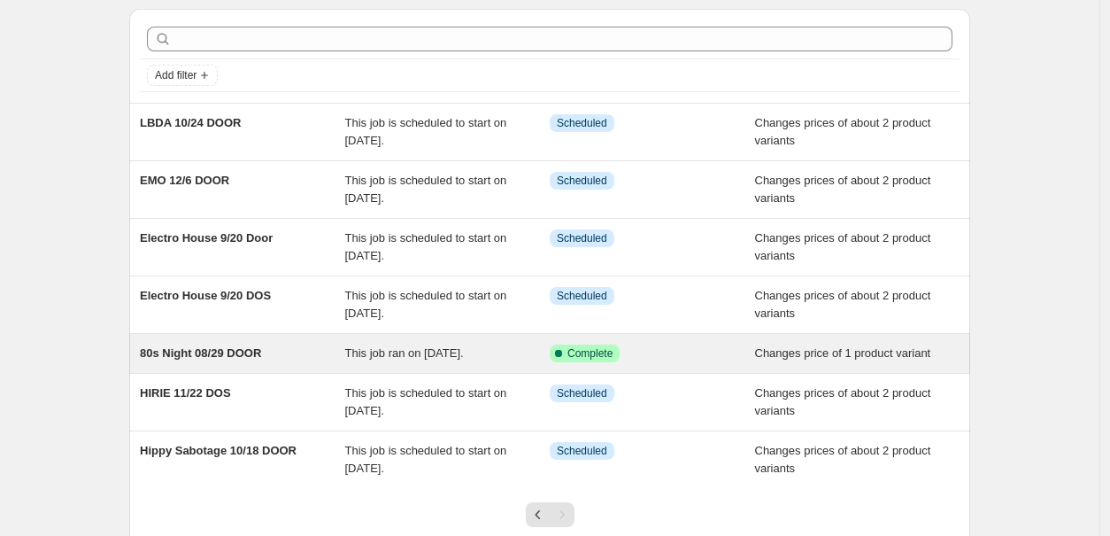
click at [258, 351] on span "80s Night 08/29 DOOR" at bounding box center [200, 352] width 121 height 13
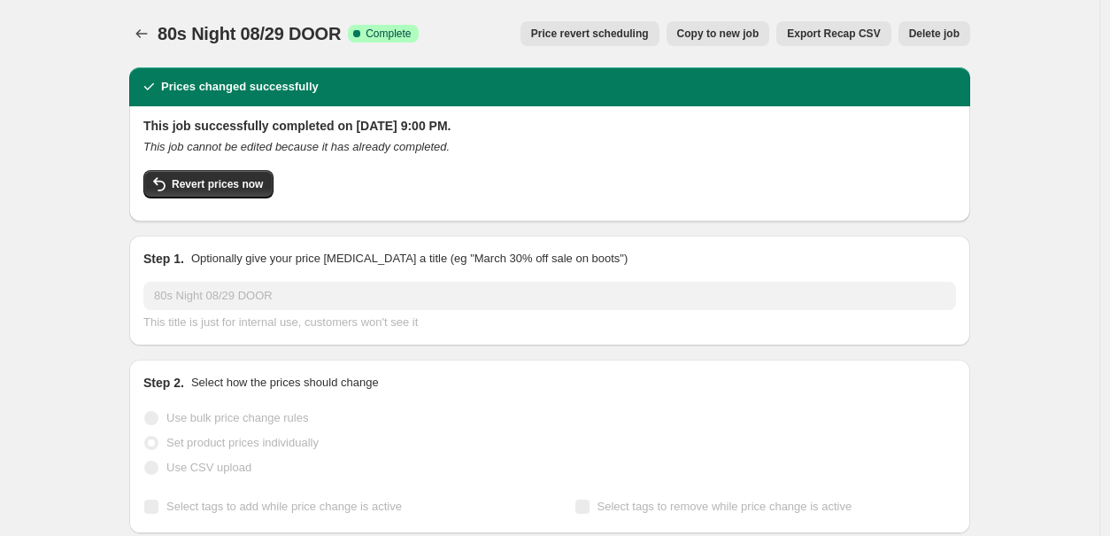
click at [931, 31] on span "Delete job" at bounding box center [934, 34] width 50 height 14
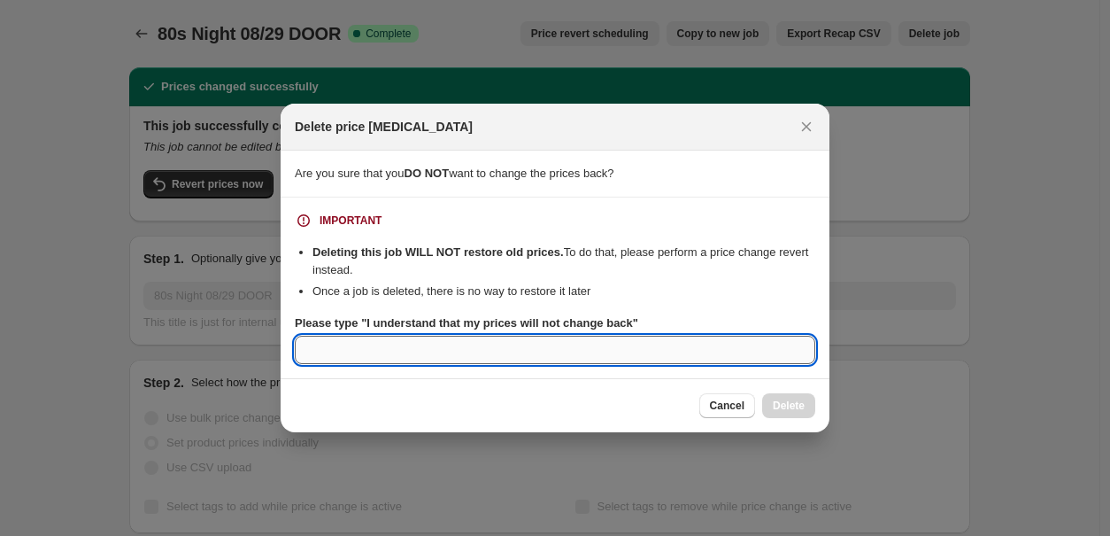
click at [654, 351] on input "Please type "I understand that my prices will not change back"" at bounding box center [555, 349] width 520 height 28
paste input "I understand that my prices will not change back"
type input "I understand that my prices will not change back"
click at [798, 405] on span "Delete" at bounding box center [789, 405] width 32 height 14
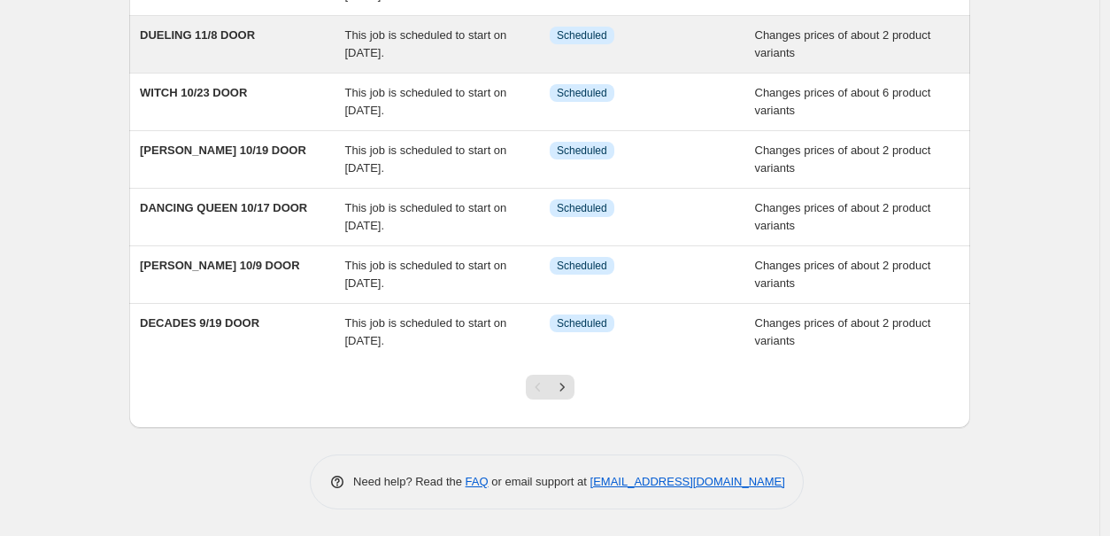
scroll to position [376, 0]
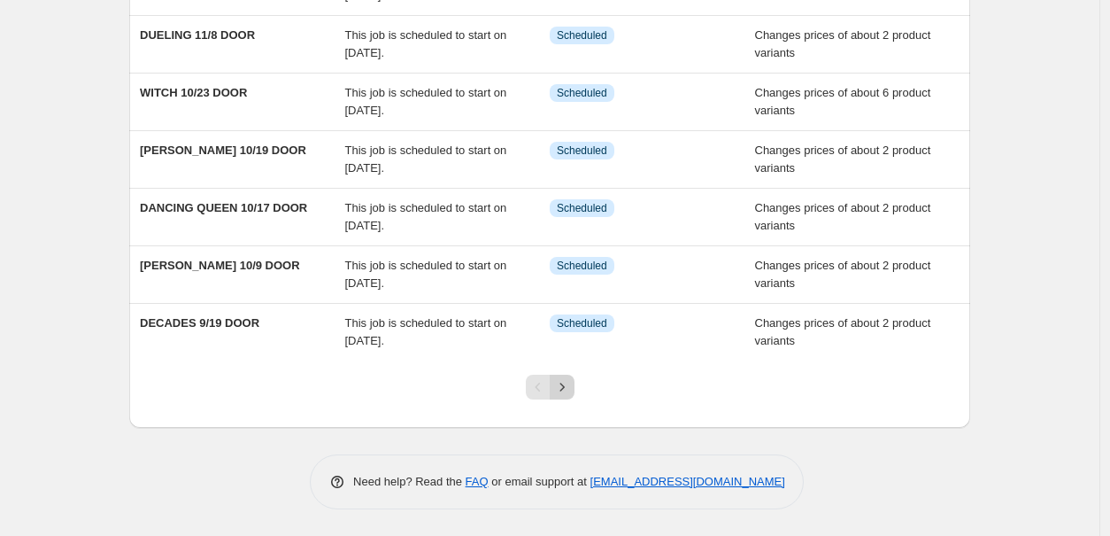
click at [568, 381] on icon "Next" at bounding box center [562, 387] width 18 height 18
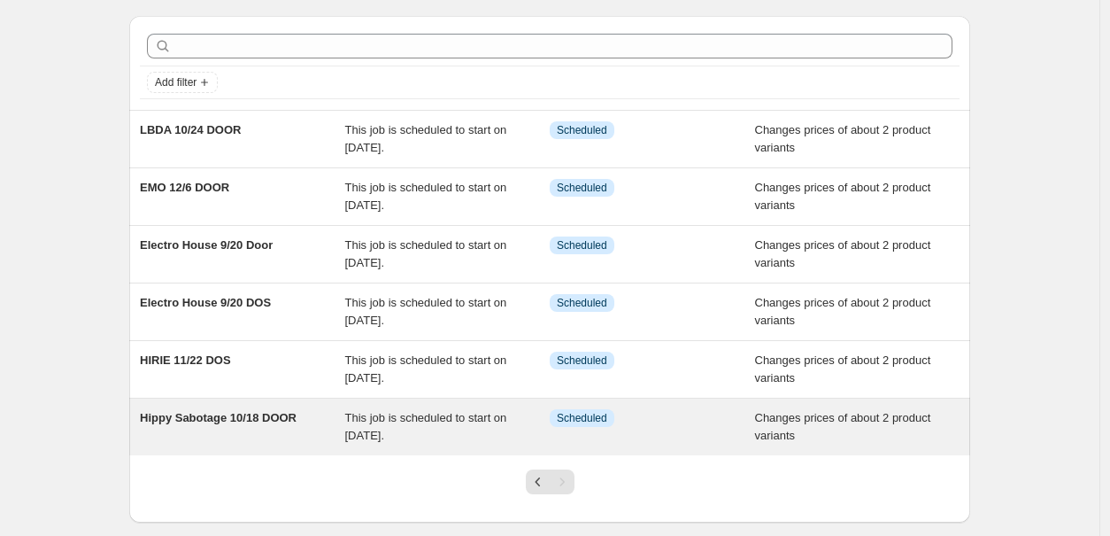
scroll to position [44, 0]
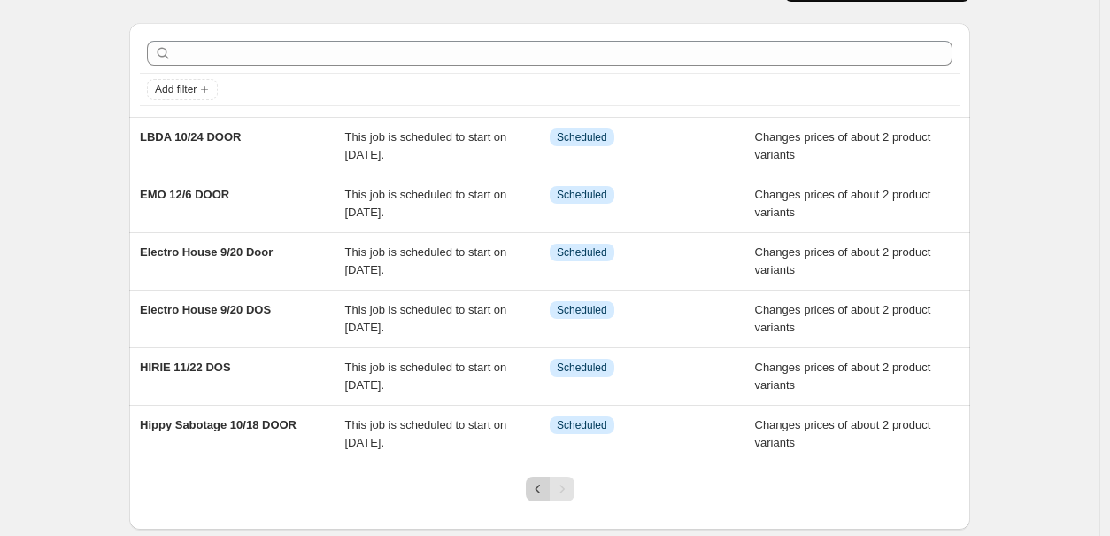
click at [539, 485] on icon "Previous" at bounding box center [538, 489] width 18 height 18
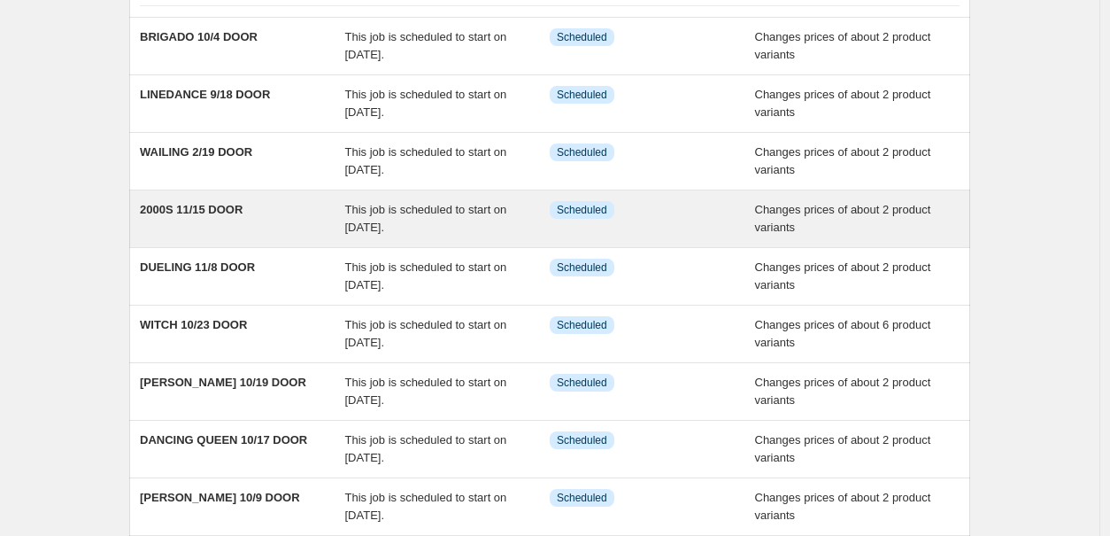
scroll to position [155, 0]
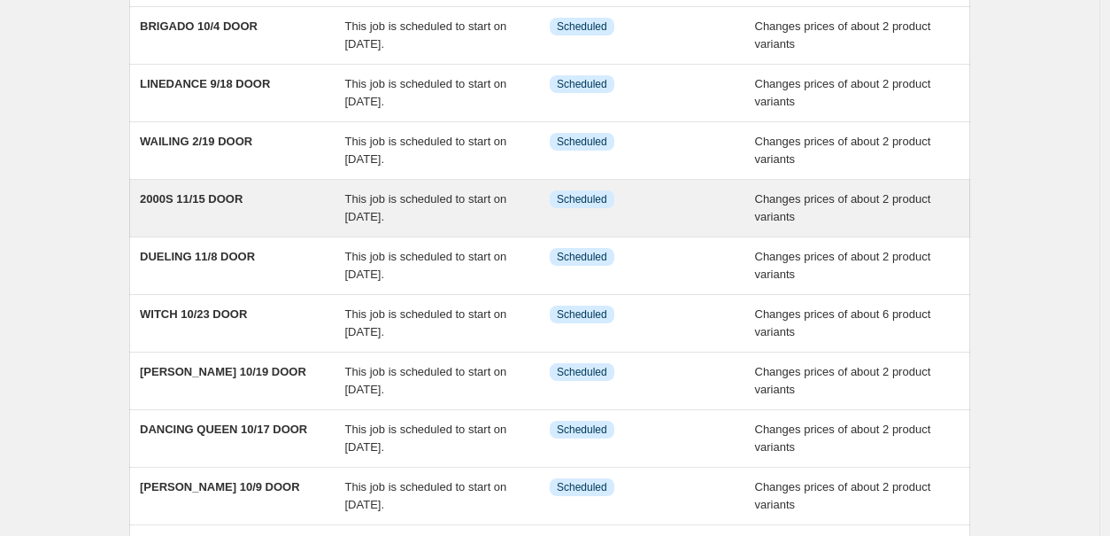
click at [243, 202] on span "2000S 11/15 DOOR" at bounding box center [191, 198] width 103 height 13
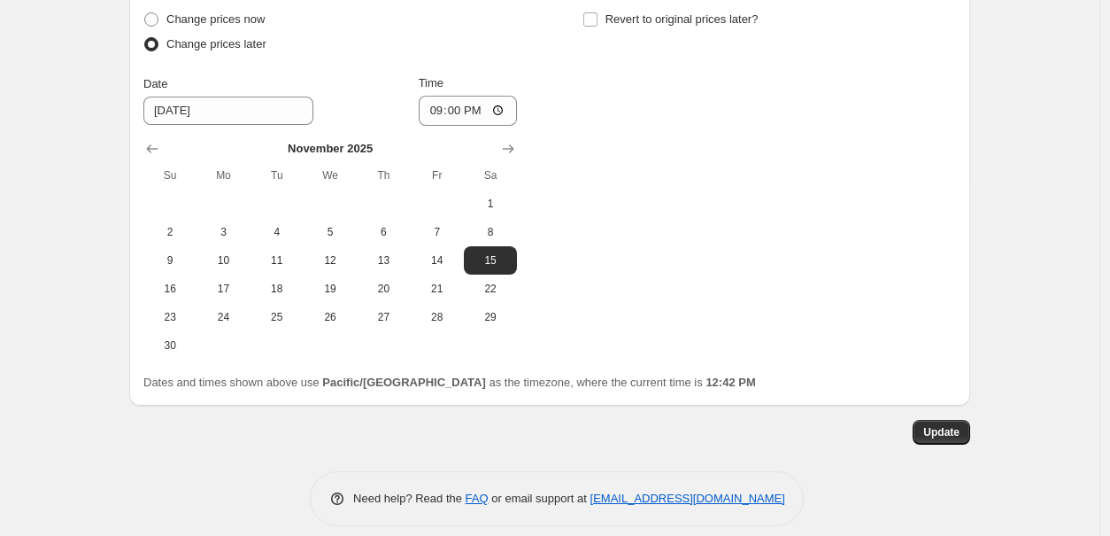
scroll to position [1092, 0]
